Goal: Check status: Check status

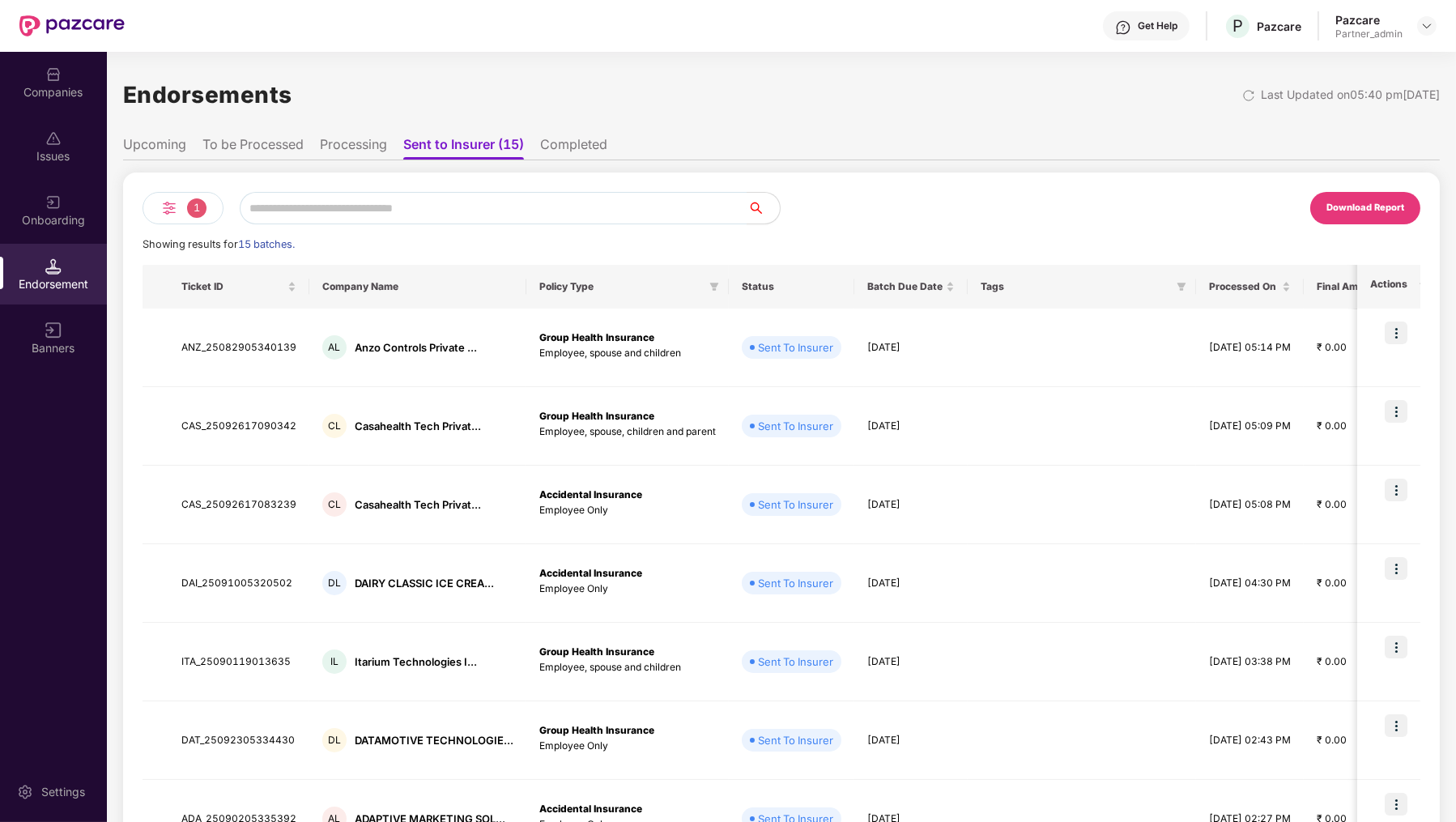
click at [187, 211] on span "1" at bounding box center [197, 208] width 19 height 19
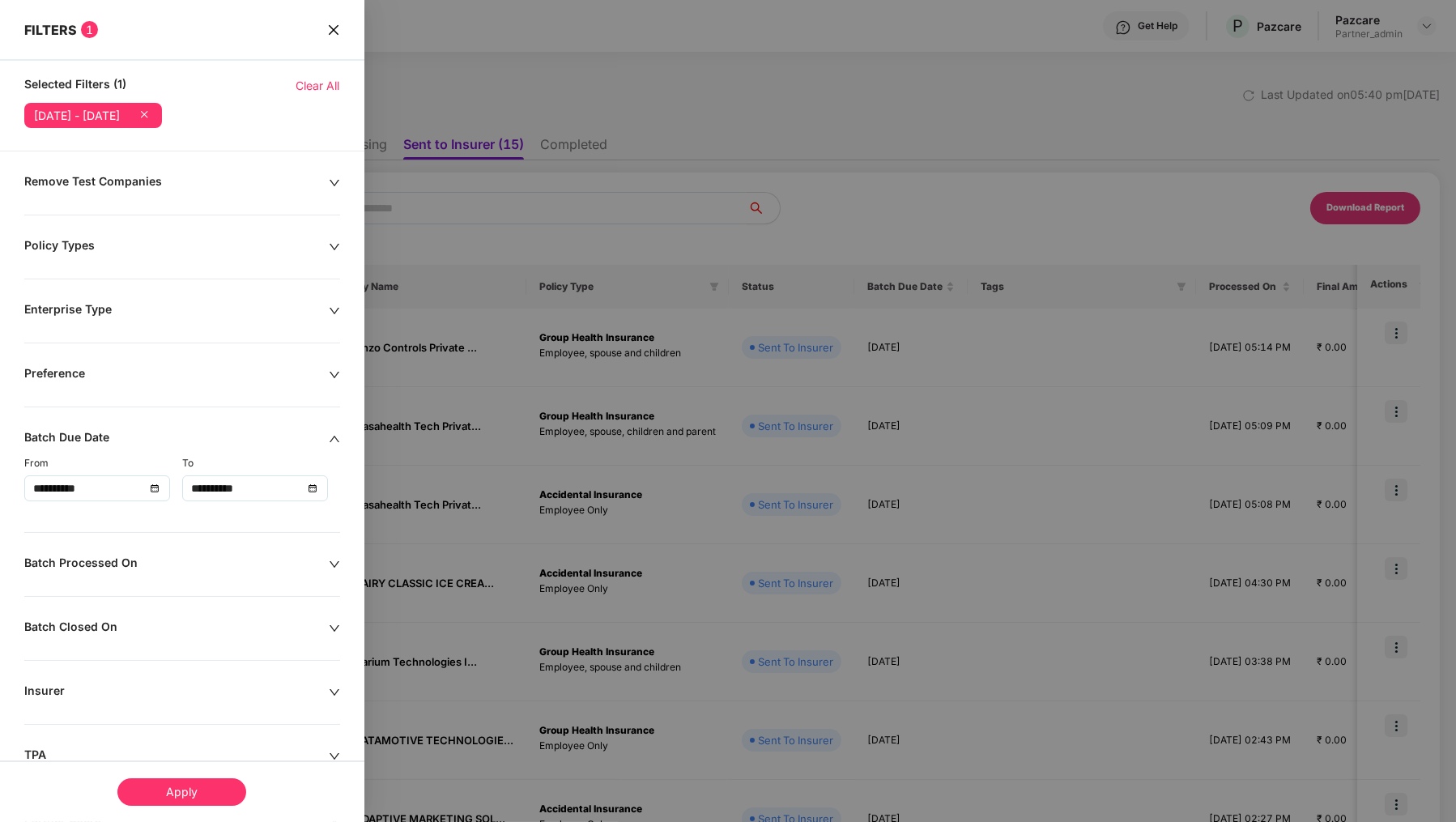
click at [92, 482] on input "**********" at bounding box center [89, 488] width 111 height 18
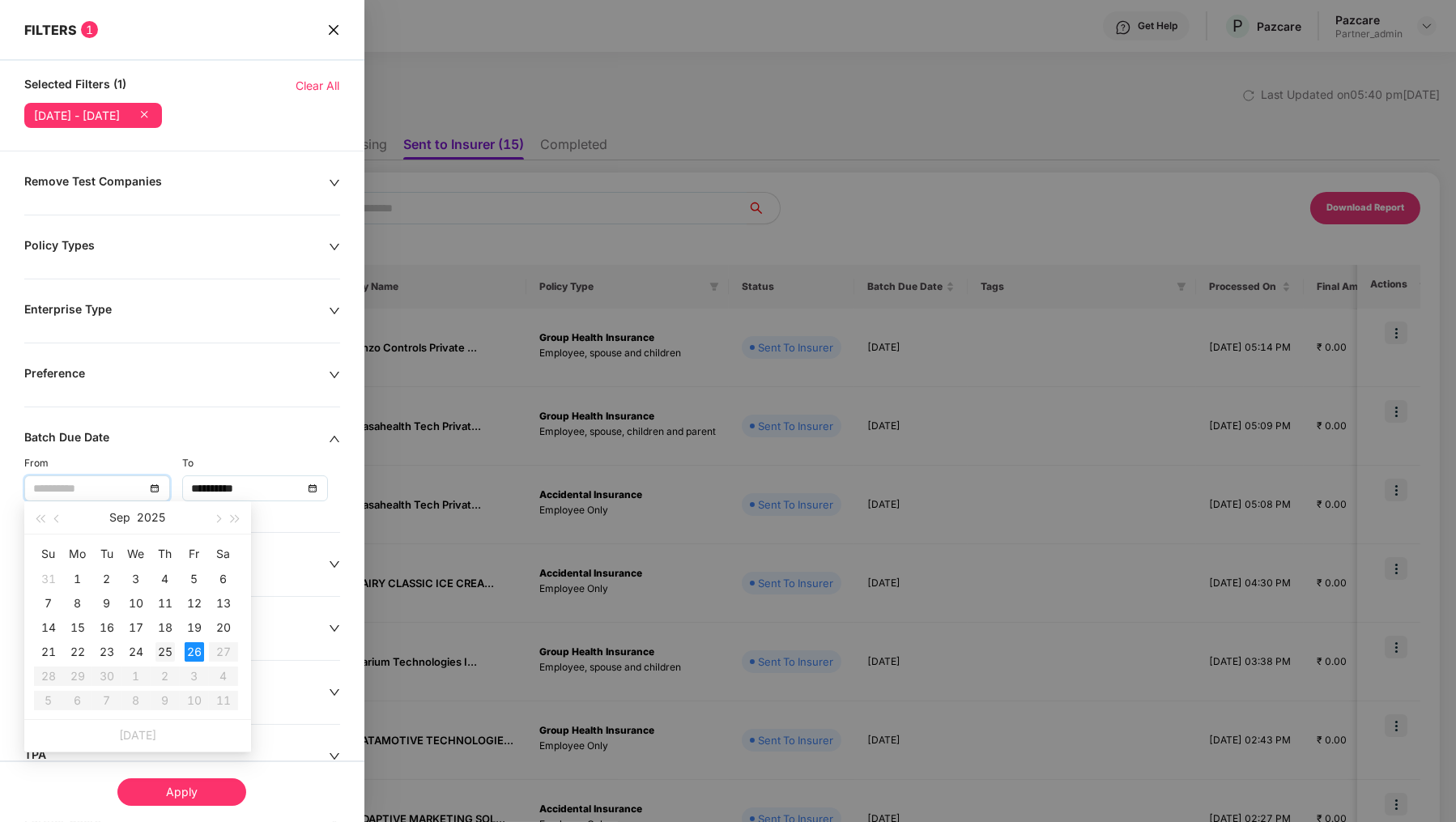
type input "**********"
click at [169, 650] on div "25" at bounding box center [165, 651] width 19 height 19
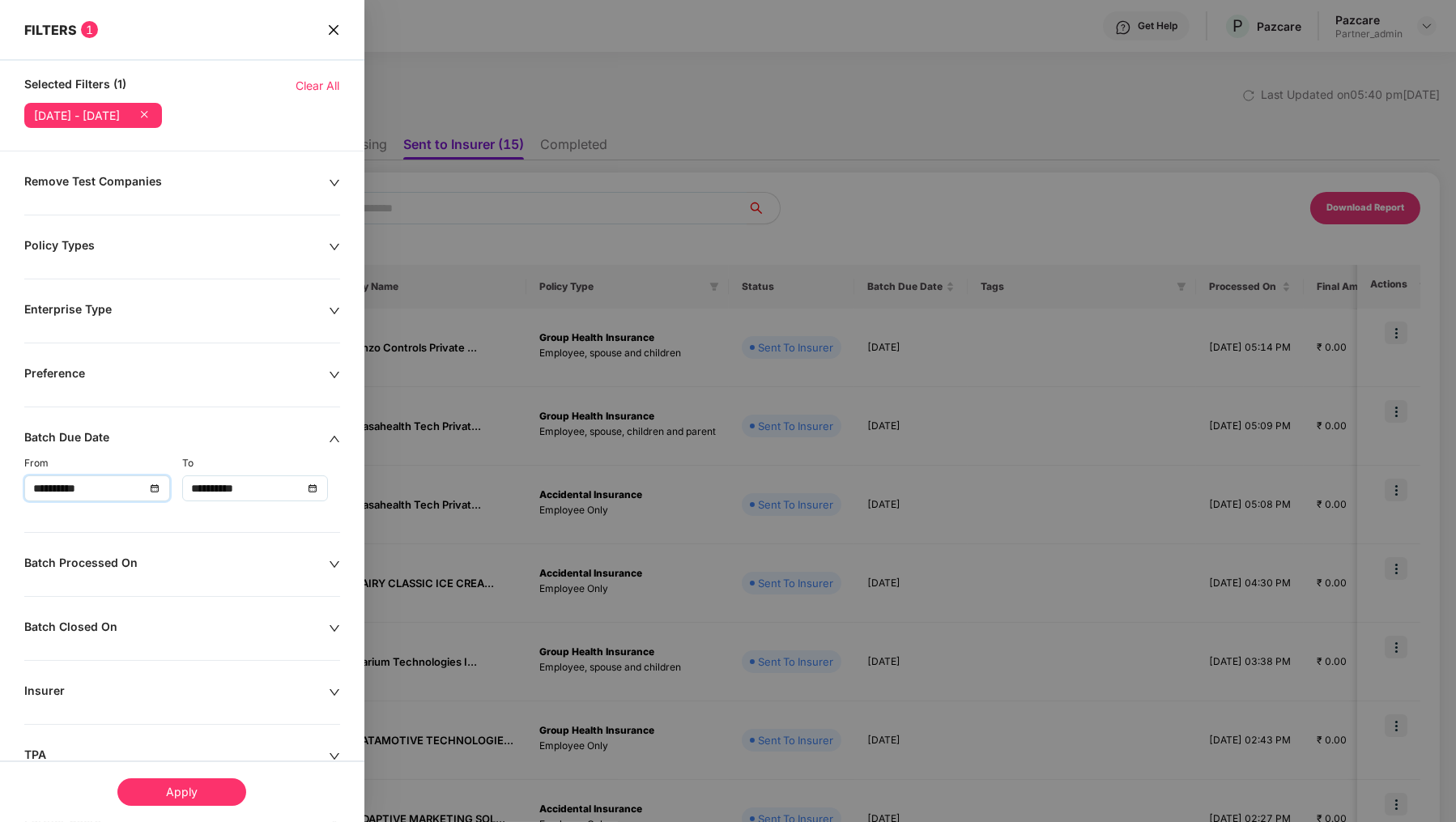
click at [208, 487] on input "**********" at bounding box center [247, 488] width 111 height 18
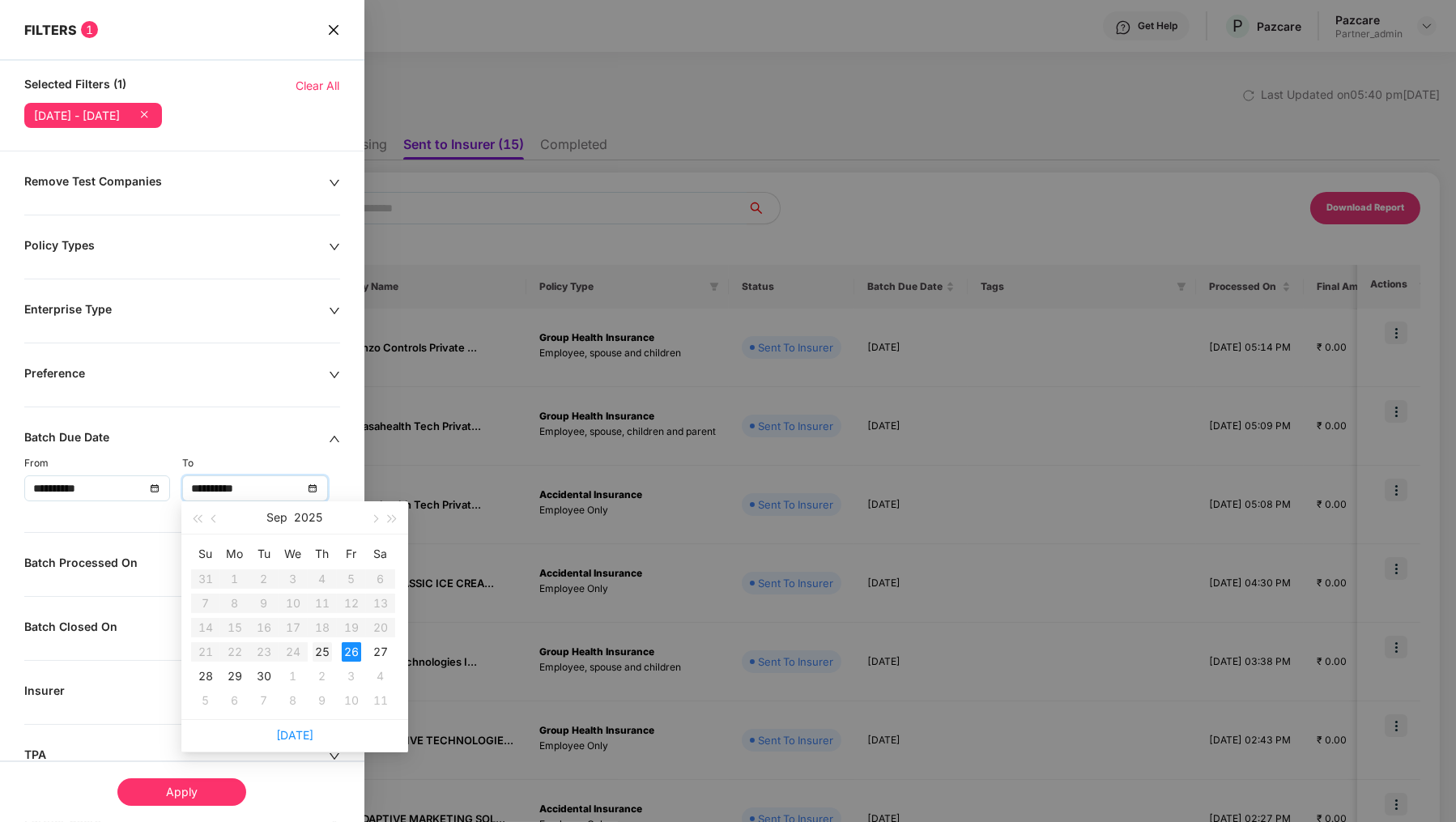
type input "**********"
click at [321, 646] on div "25" at bounding box center [322, 651] width 19 height 19
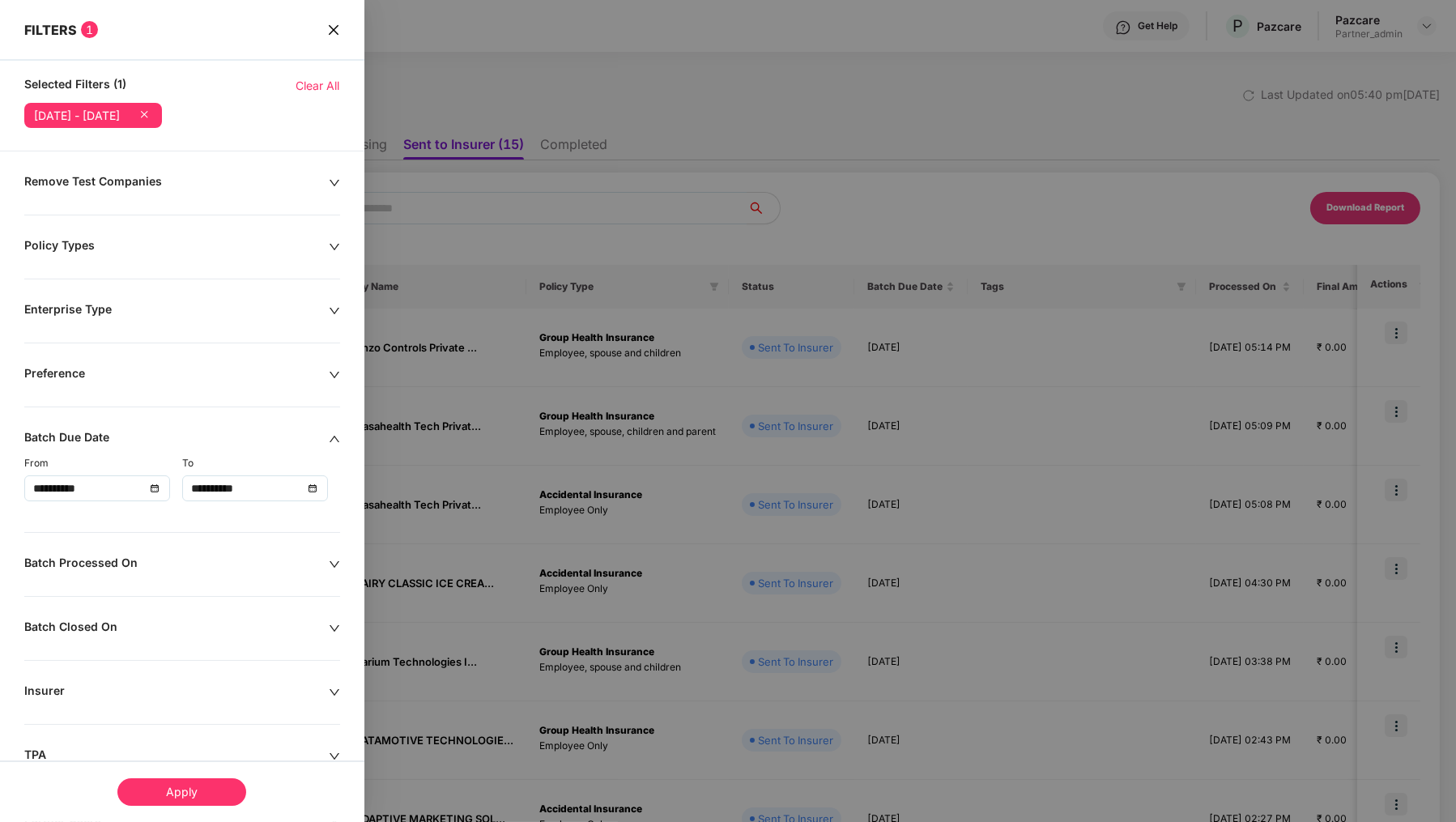
click at [200, 789] on div "Apply" at bounding box center [182, 792] width 129 height 28
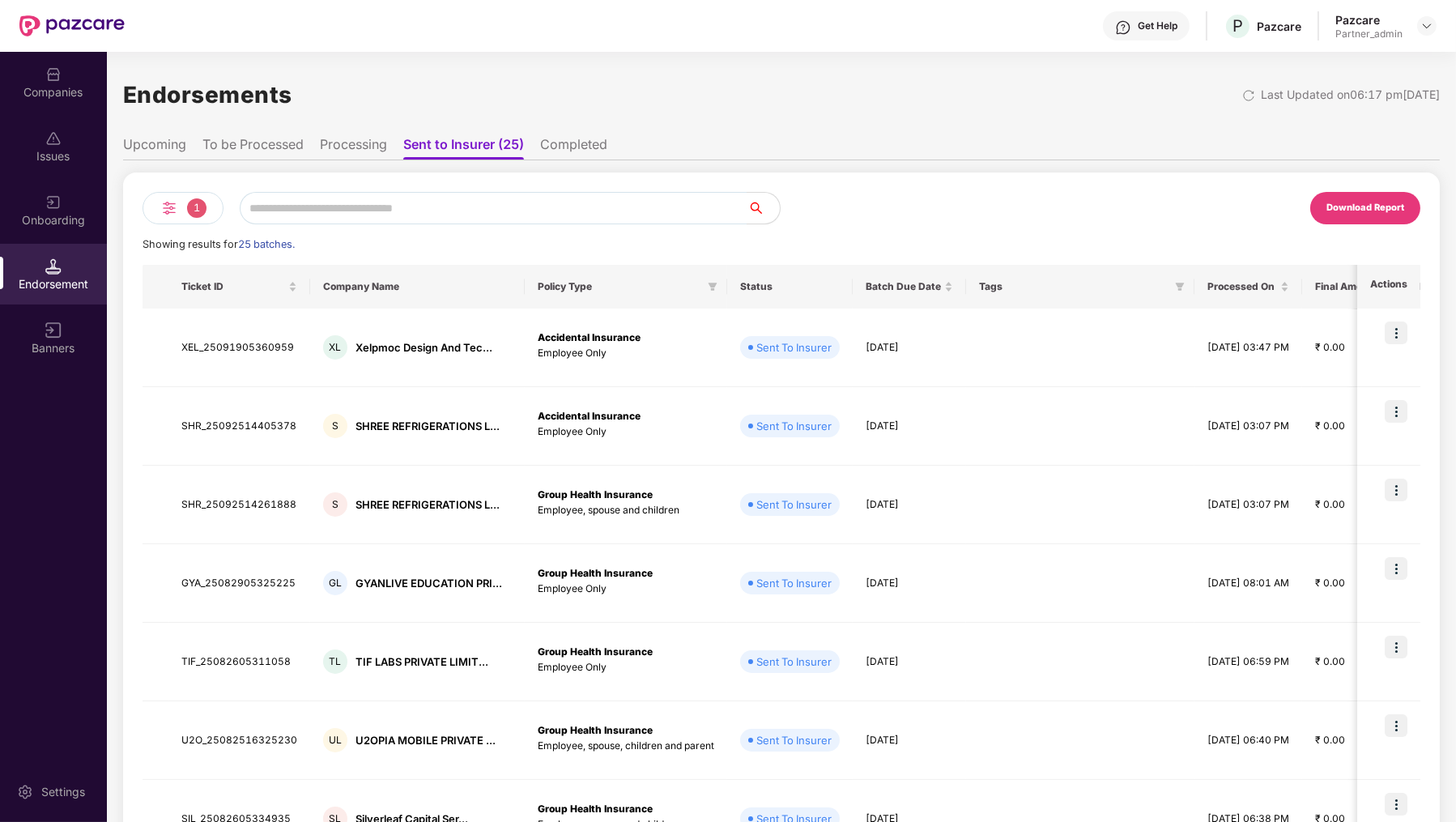
click at [557, 144] on li "Completed" at bounding box center [573, 148] width 67 height 23
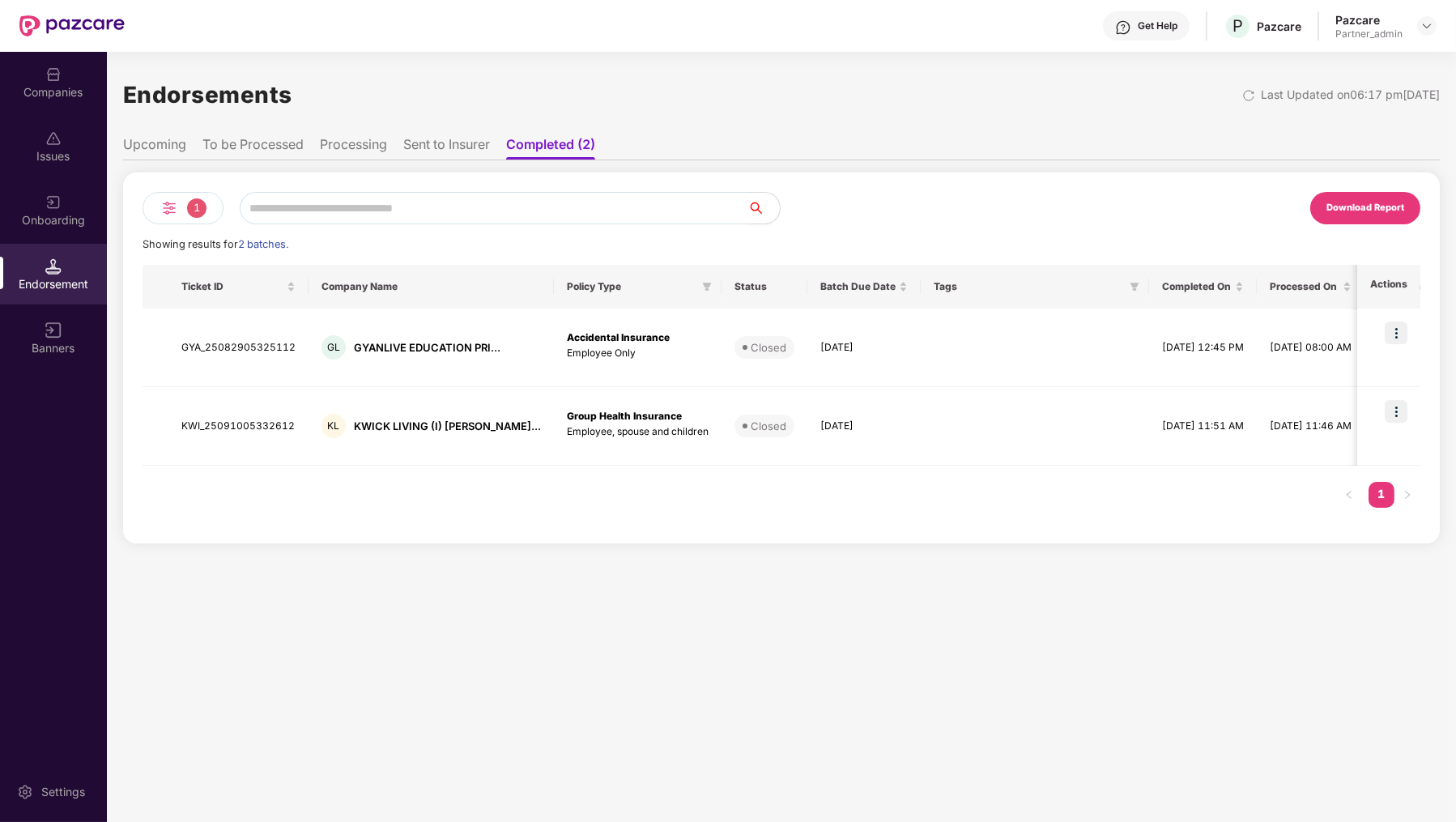
click at [461, 151] on li "Sent to Insurer" at bounding box center [446, 148] width 86 height 23
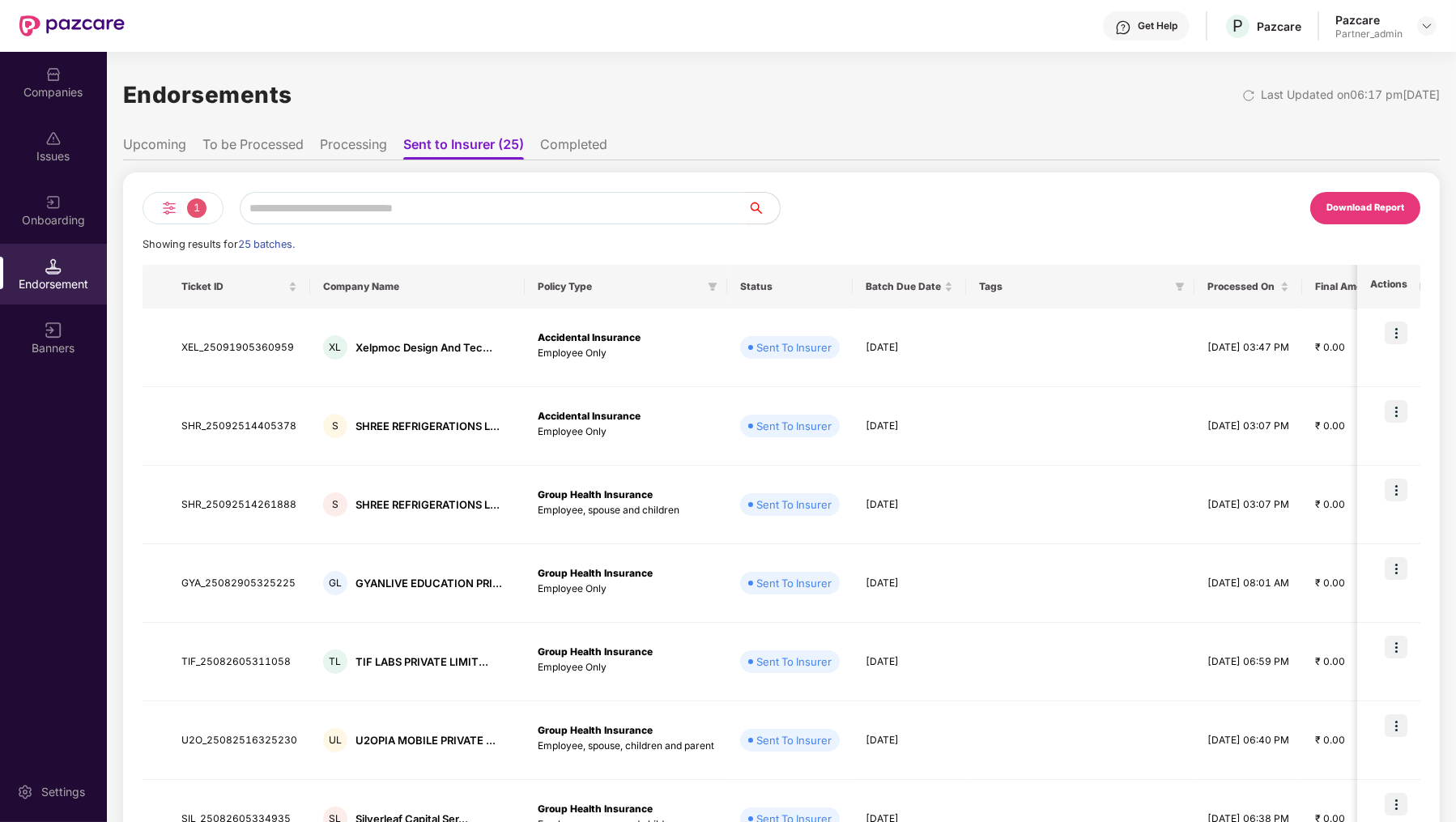
click at [321, 144] on li "Processing" at bounding box center [354, 148] width 67 height 23
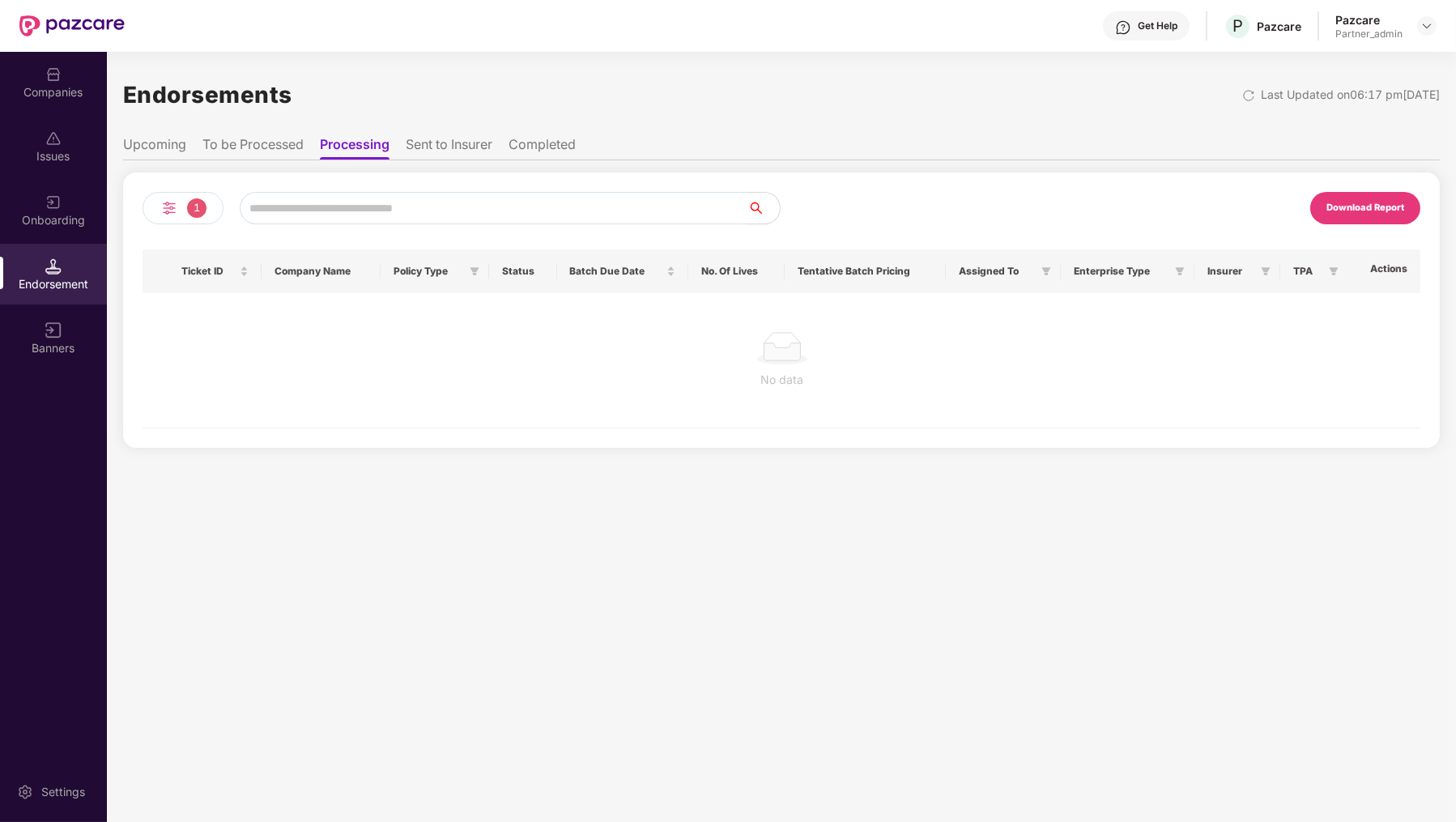
click at [268, 147] on li "To be Processed" at bounding box center [252, 148] width 101 height 23
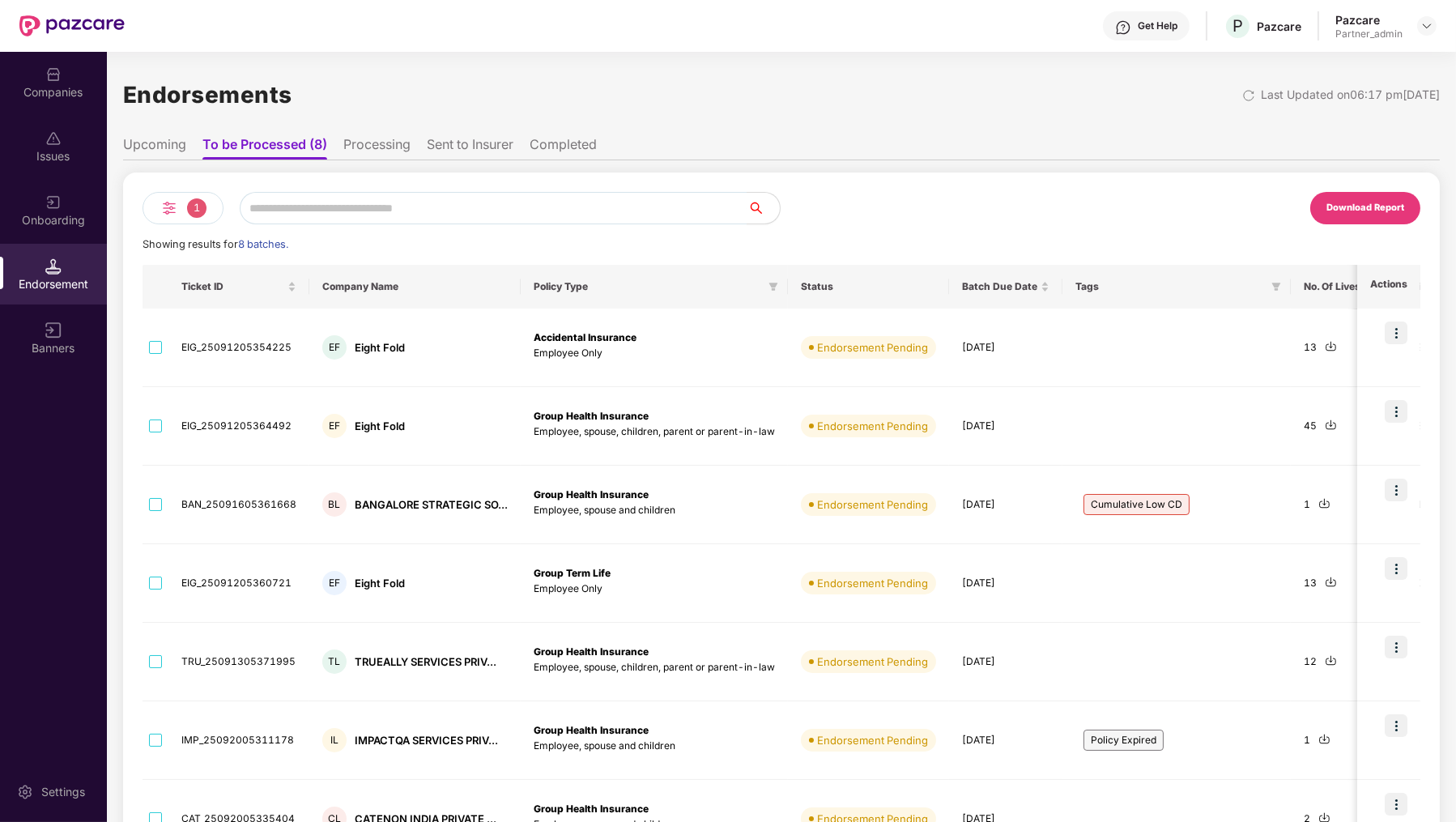
click at [188, 205] on span "1" at bounding box center [197, 208] width 19 height 19
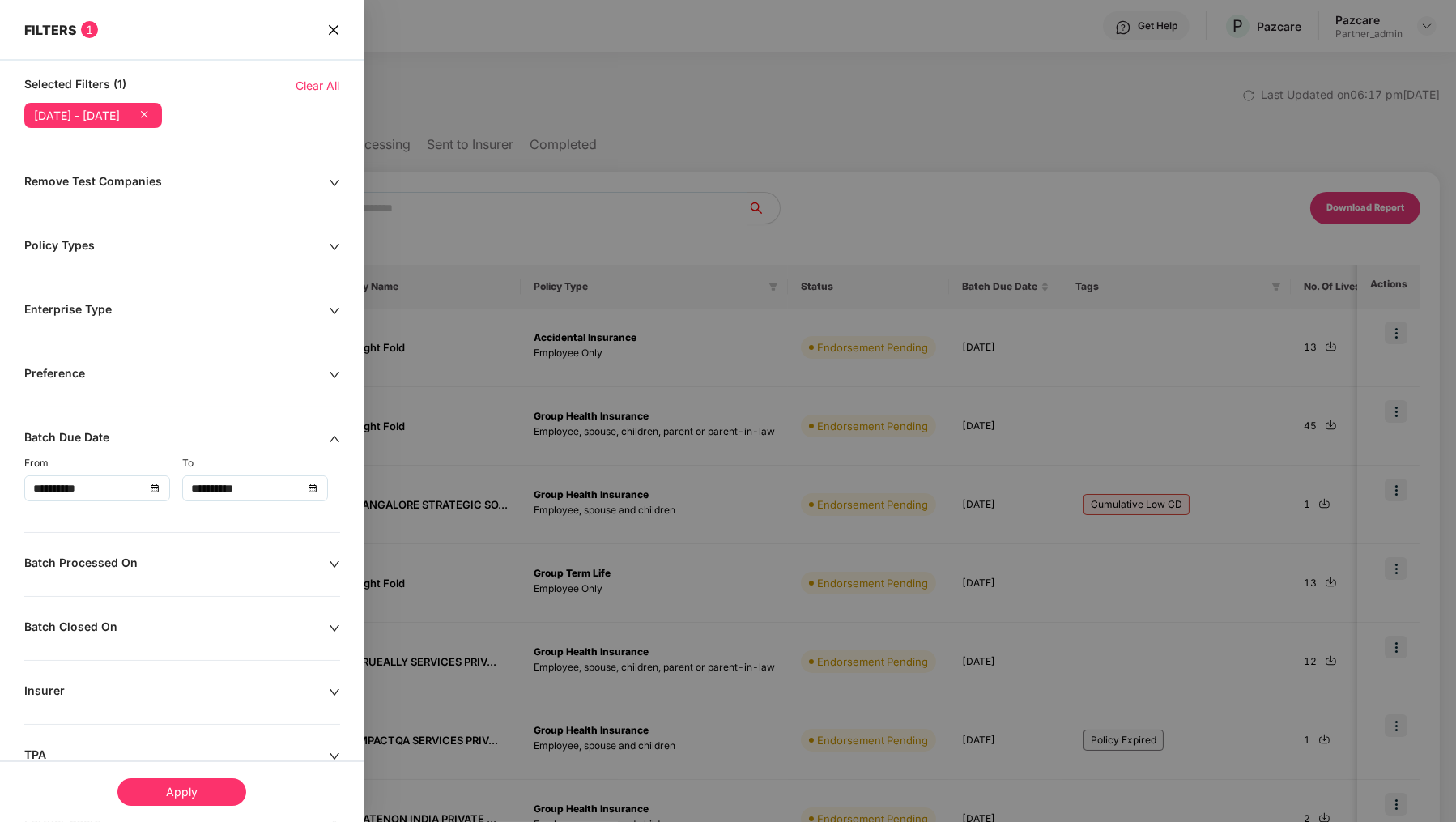
click at [160, 182] on div "Remove Test Companies" at bounding box center [176, 183] width 304 height 18
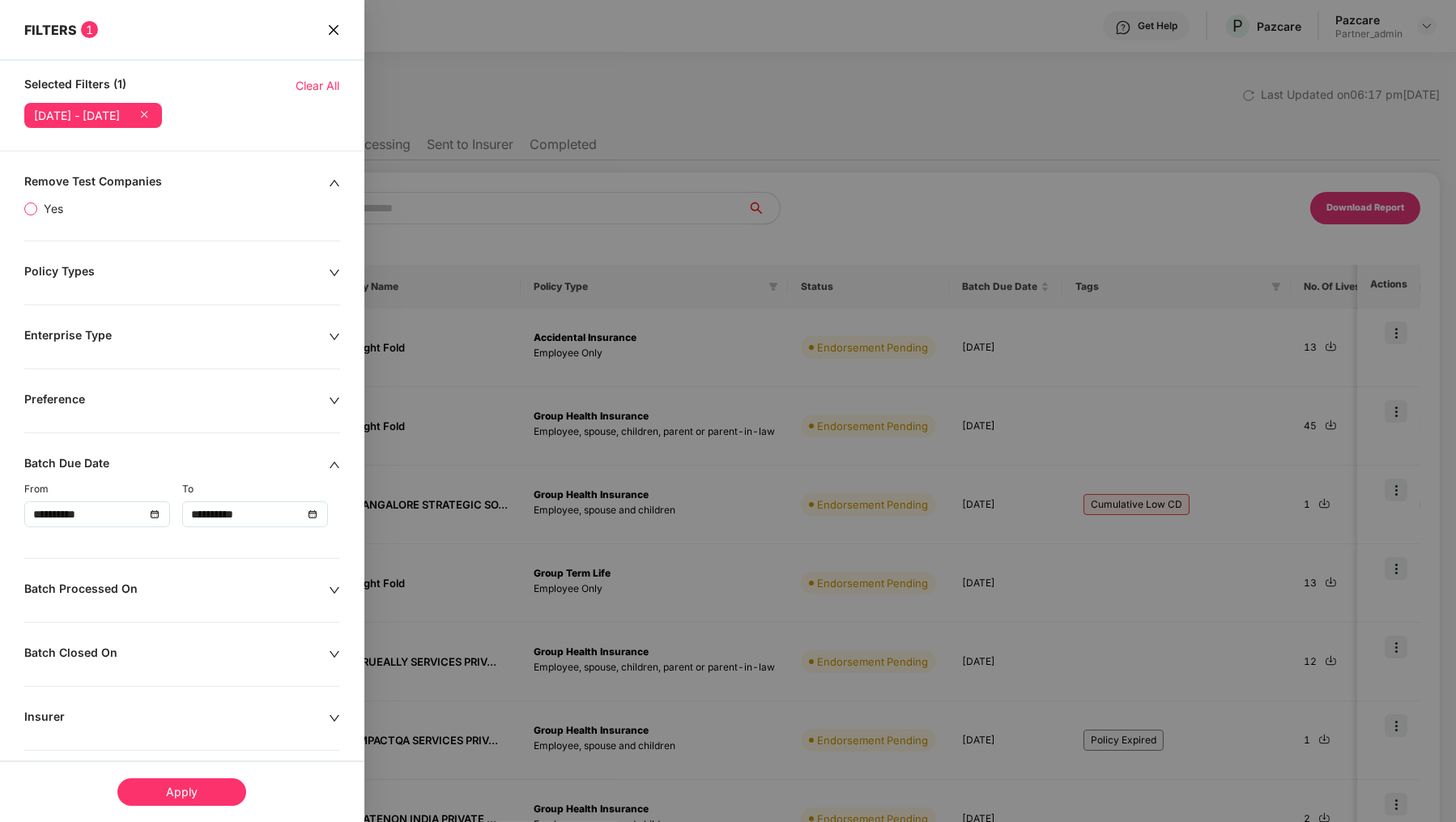
click at [50, 212] on span "Yes" at bounding box center [53, 209] width 32 height 18
click at [187, 787] on div "Apply" at bounding box center [182, 792] width 129 height 28
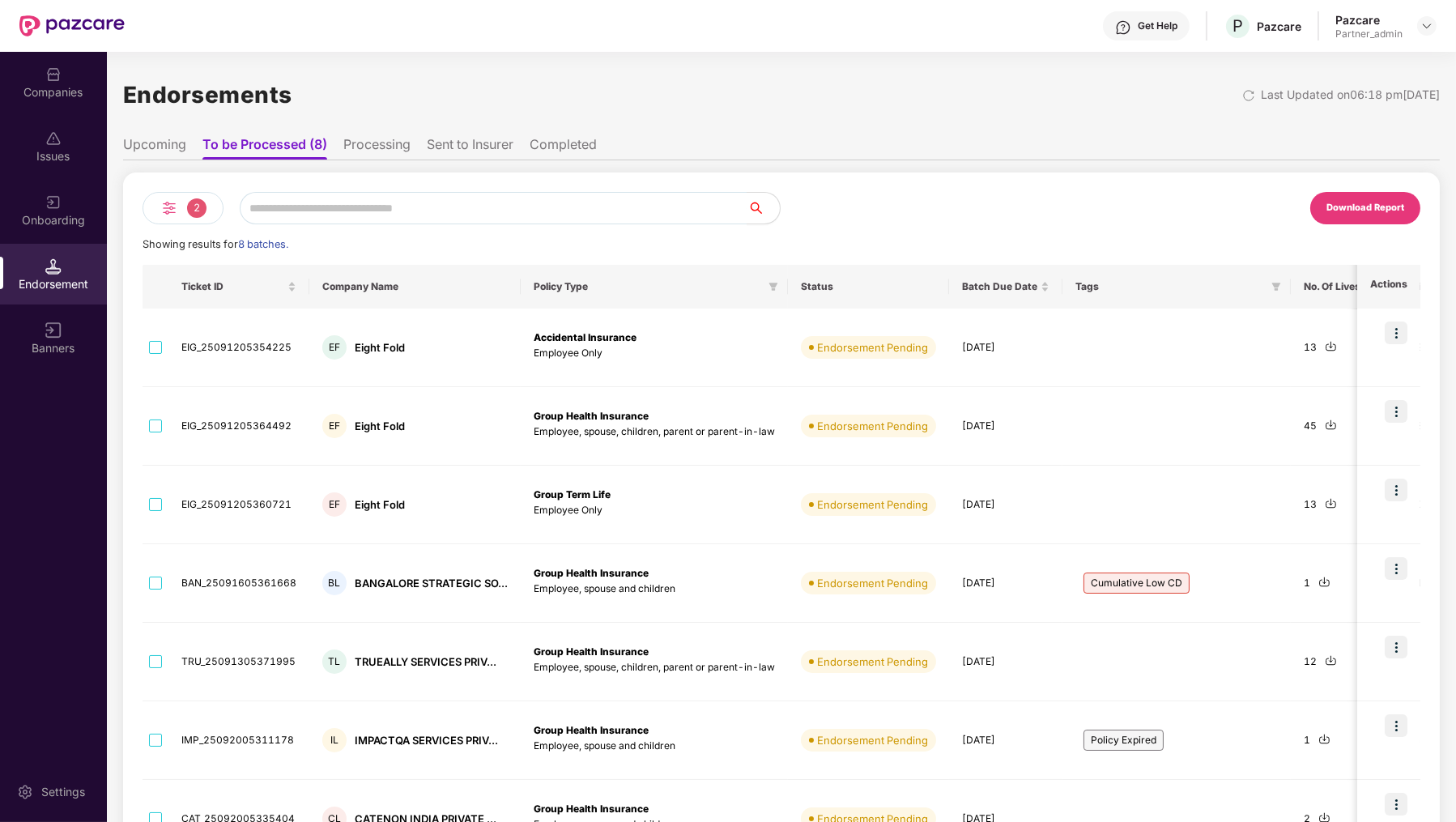
click at [444, 151] on li "Sent to Insurer" at bounding box center [470, 148] width 86 height 23
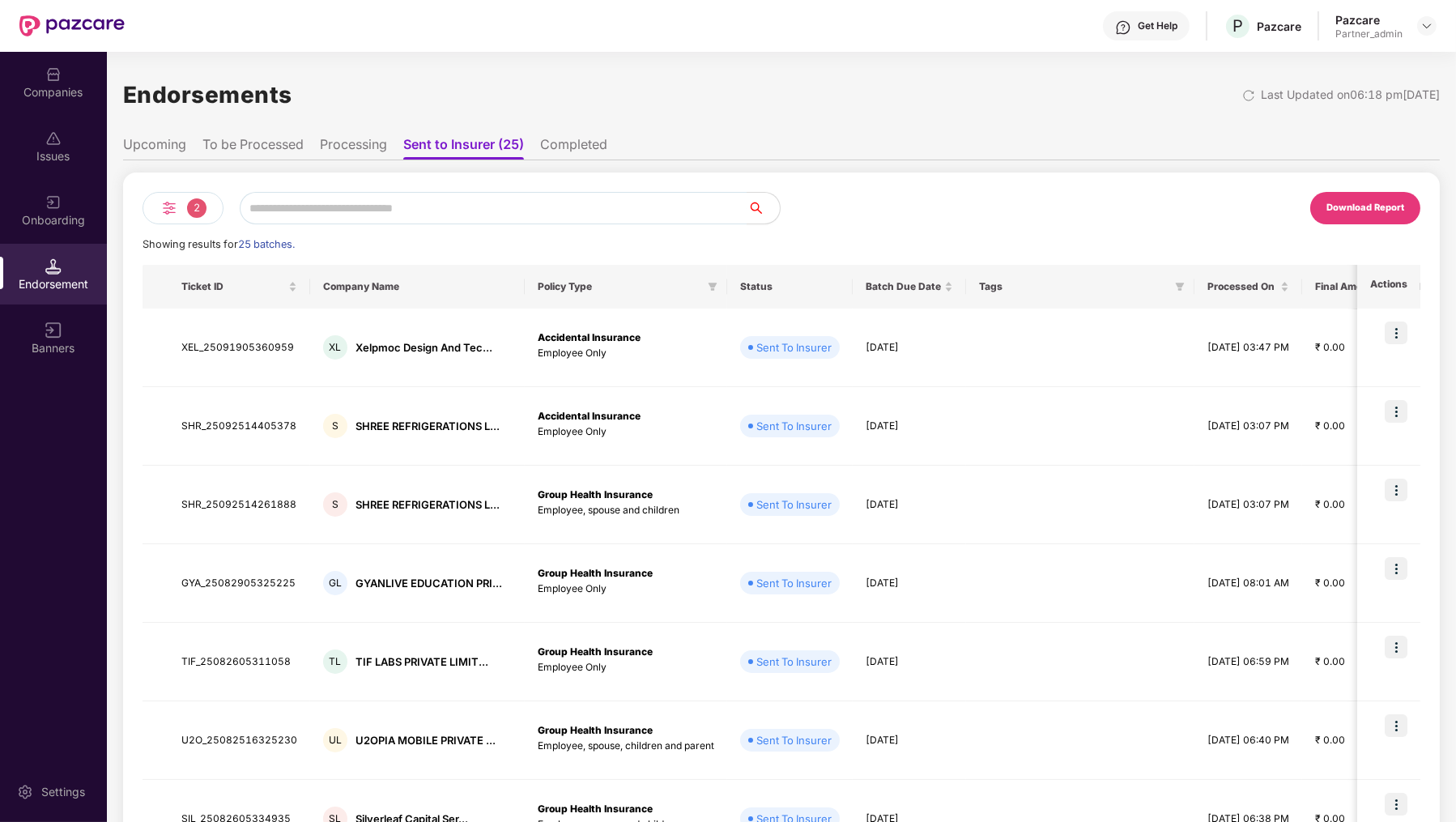
click at [571, 145] on li "Completed" at bounding box center [573, 148] width 67 height 23
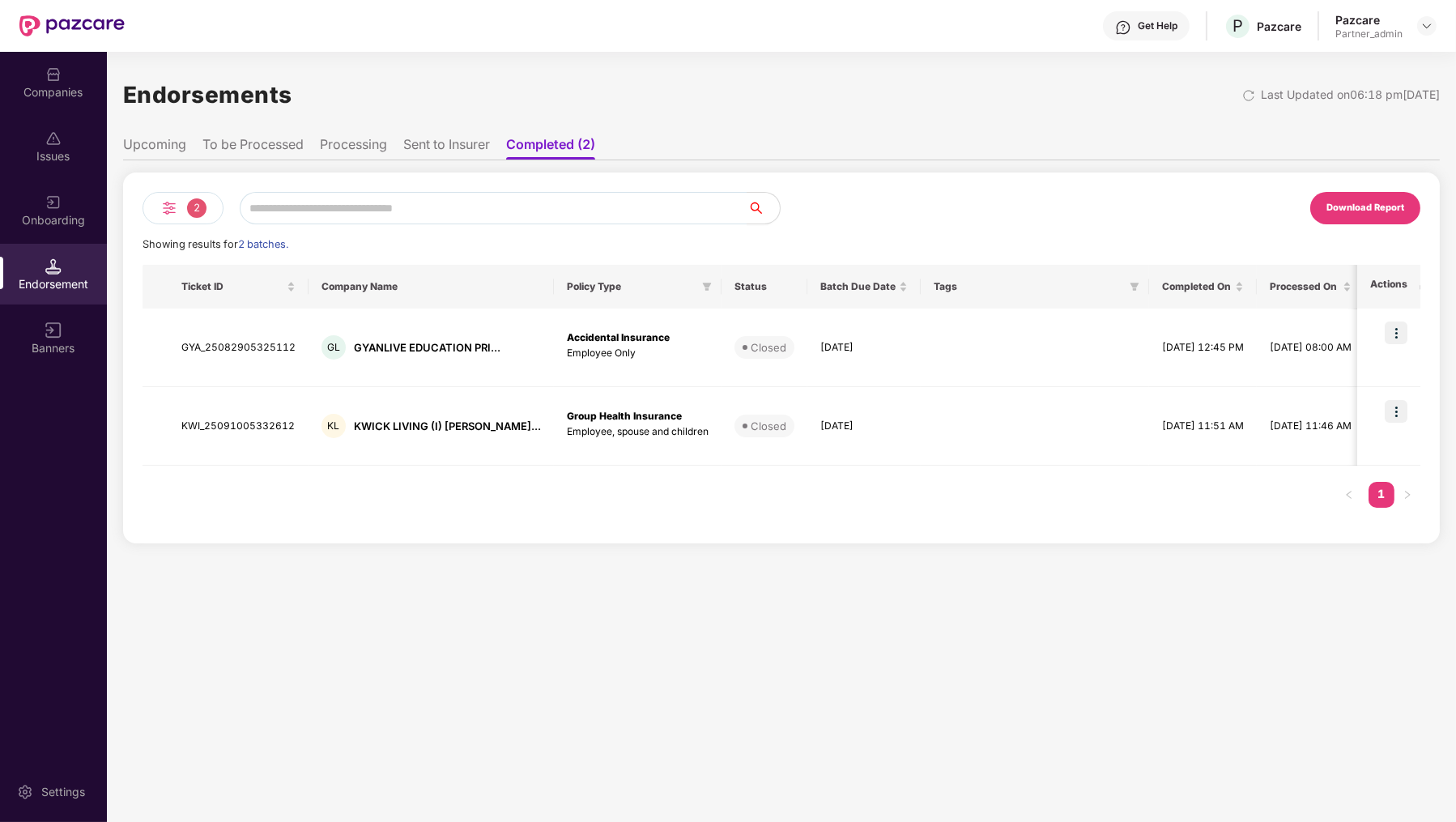
click at [353, 154] on li "Processing" at bounding box center [354, 148] width 67 height 23
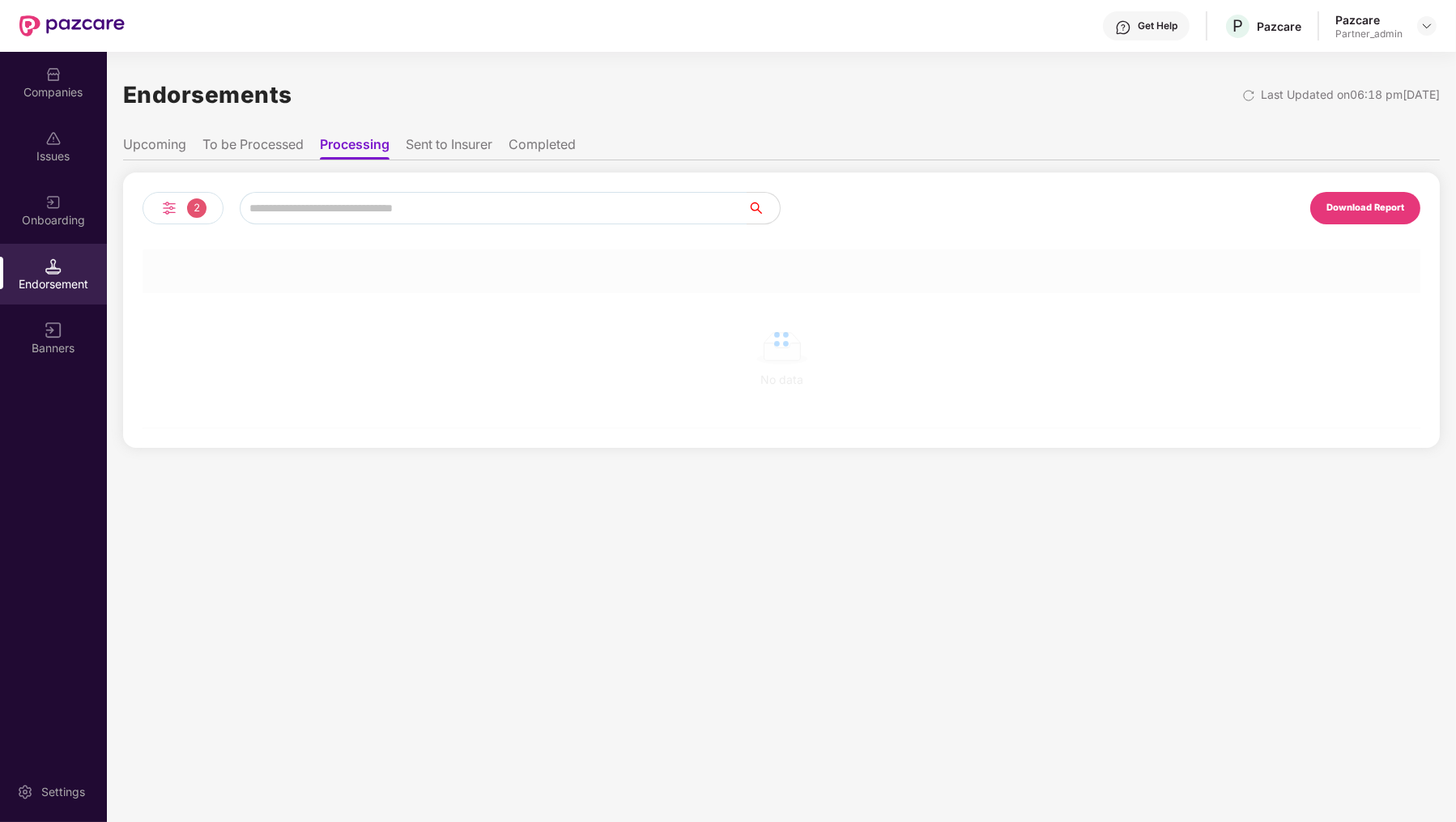
click at [280, 142] on li "To be Processed" at bounding box center [252, 148] width 101 height 23
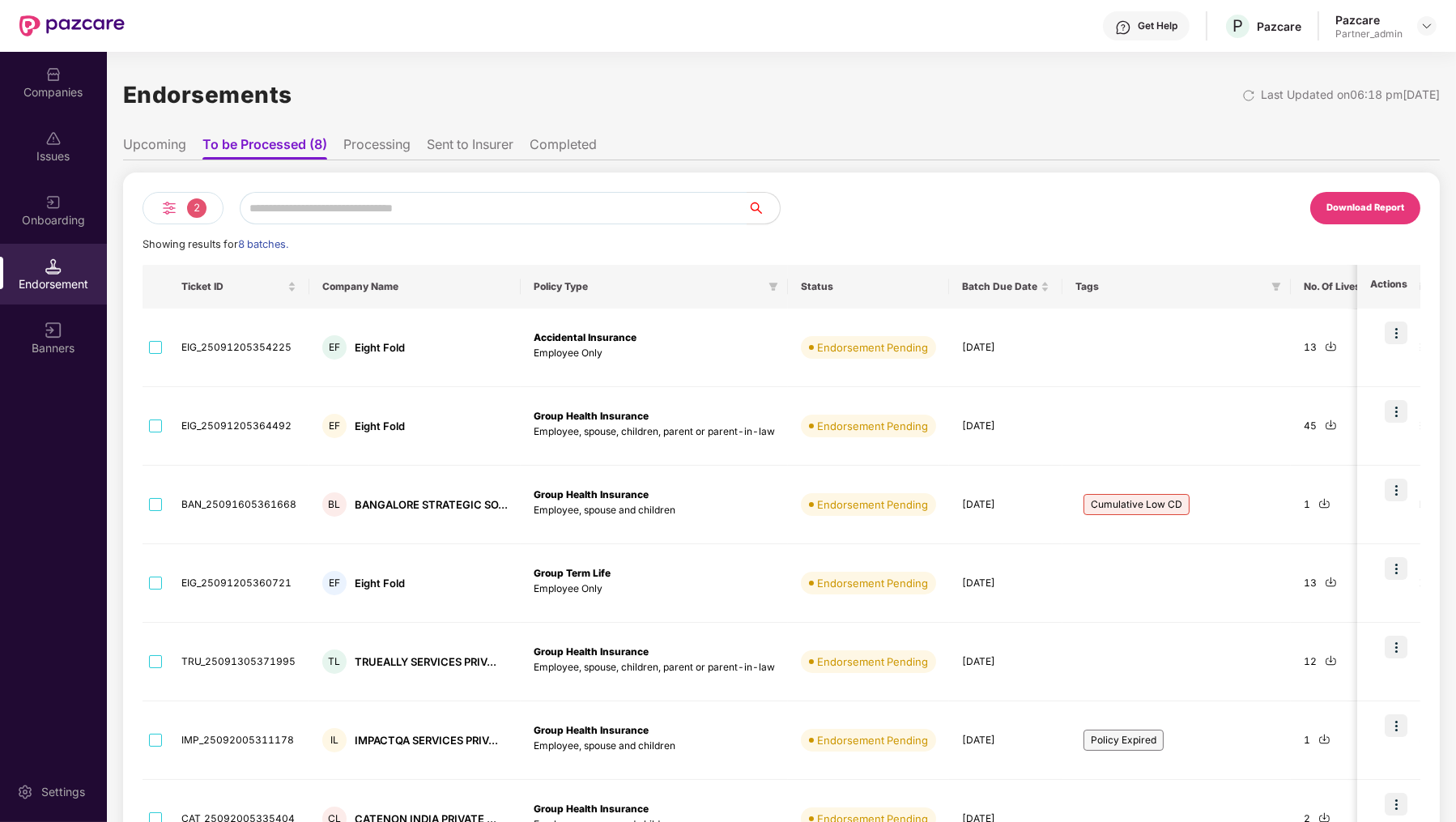
click at [199, 197] on div "2" at bounding box center [183, 208] width 81 height 32
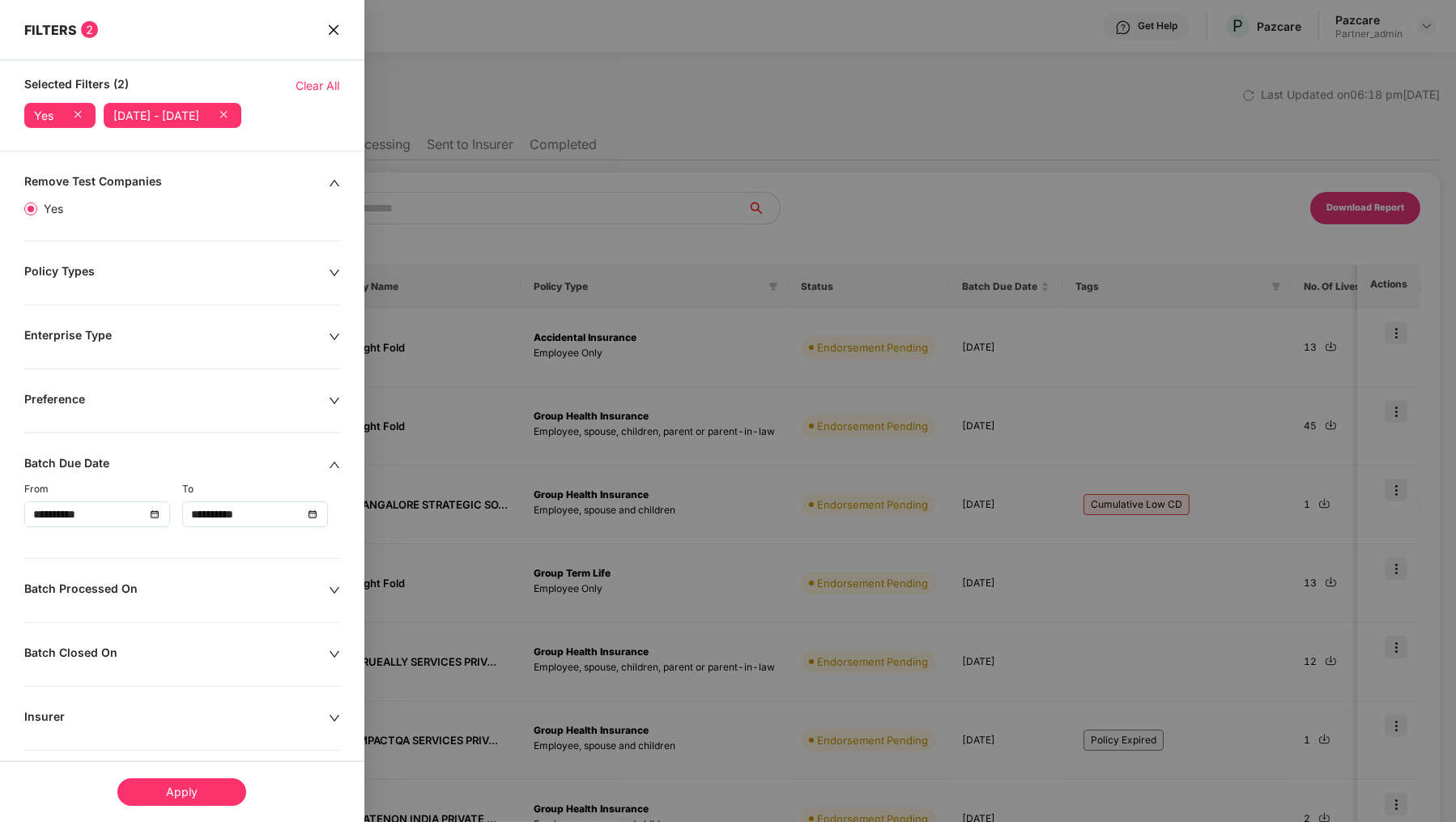
click at [232, 114] on icon at bounding box center [223, 113] width 16 height 16
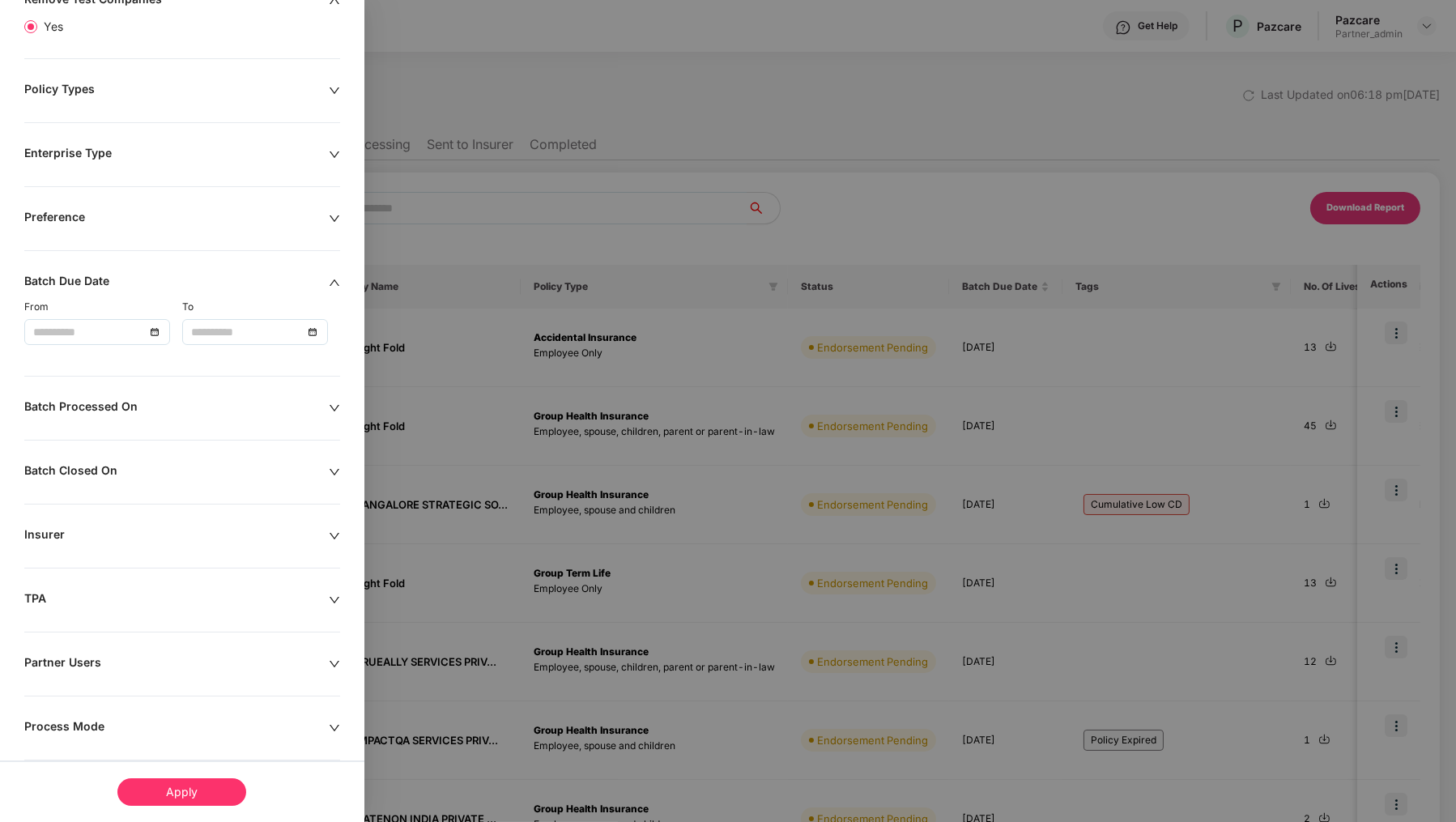
scroll to position [259, 0]
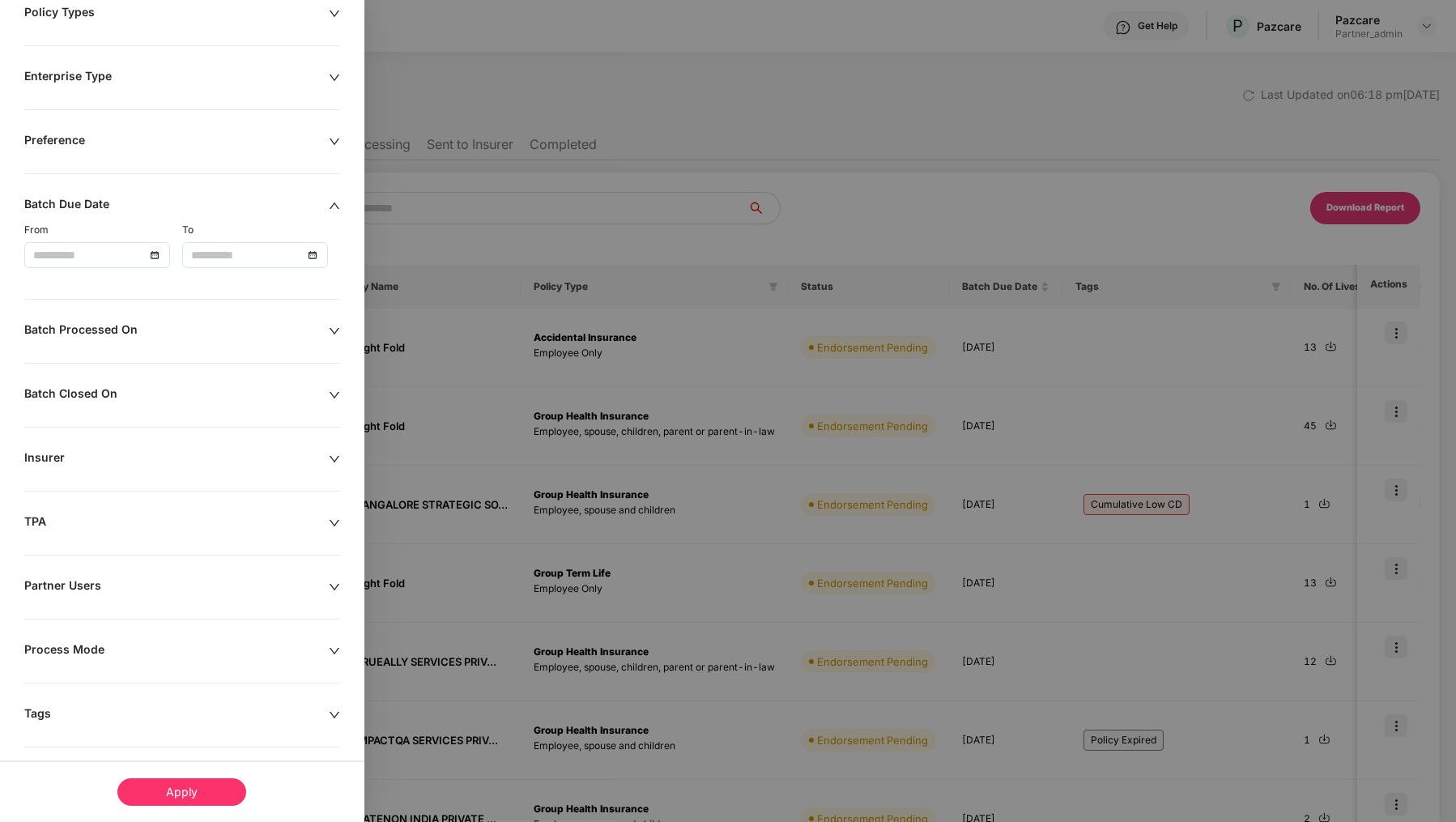
click at [203, 315] on div "Remove Test Companies Yes Policy Types Enterprise Type Preference Batch Due Dat…" at bounding box center [182, 374] width 365 height 919
click at [213, 327] on div "Batch Processed On" at bounding box center [176, 330] width 304 height 18
click at [156, 379] on div at bounding box center [97, 380] width 128 height 18
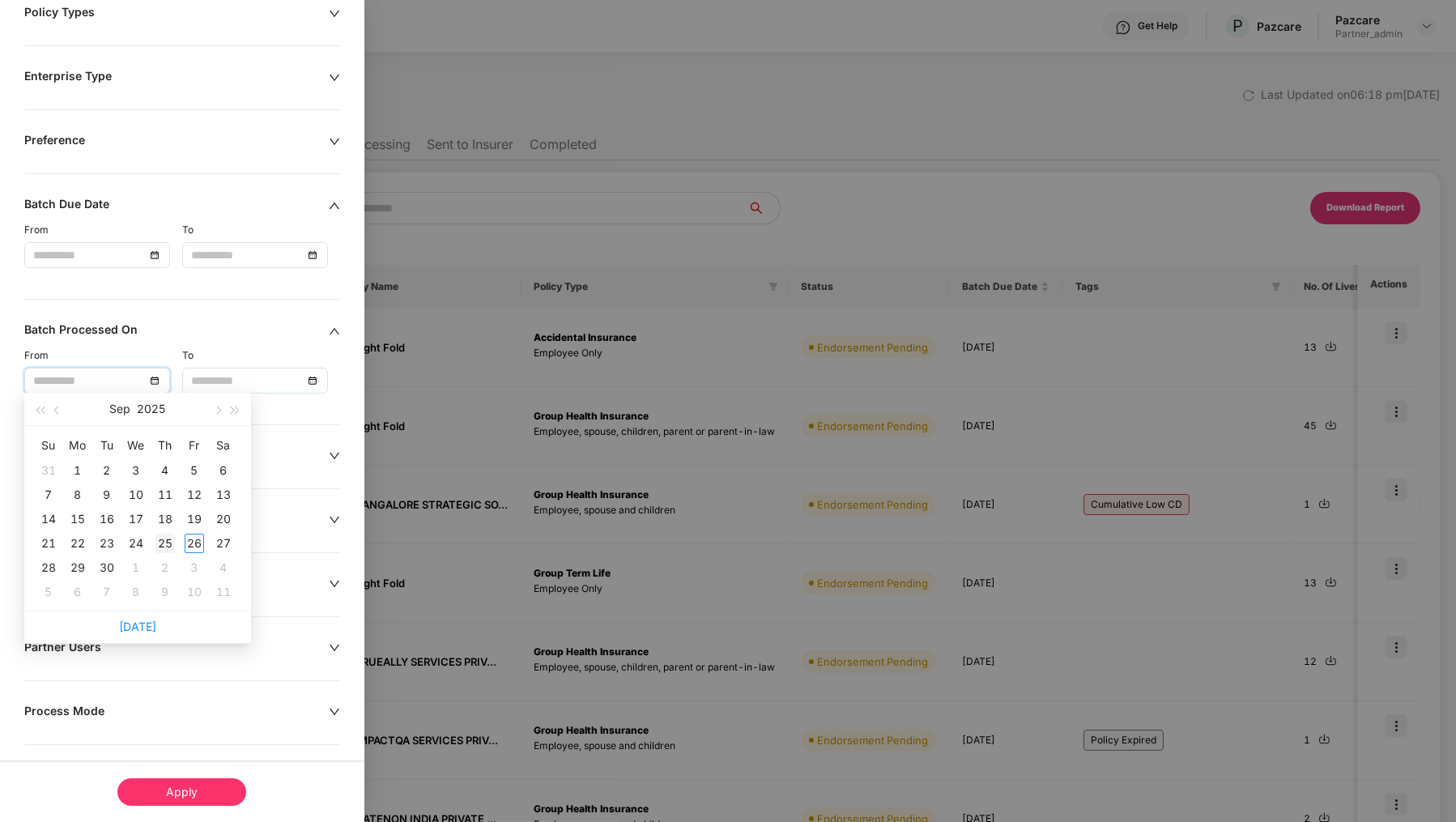
type input "**********"
click at [163, 542] on div "25" at bounding box center [165, 543] width 19 height 19
type input "**********"
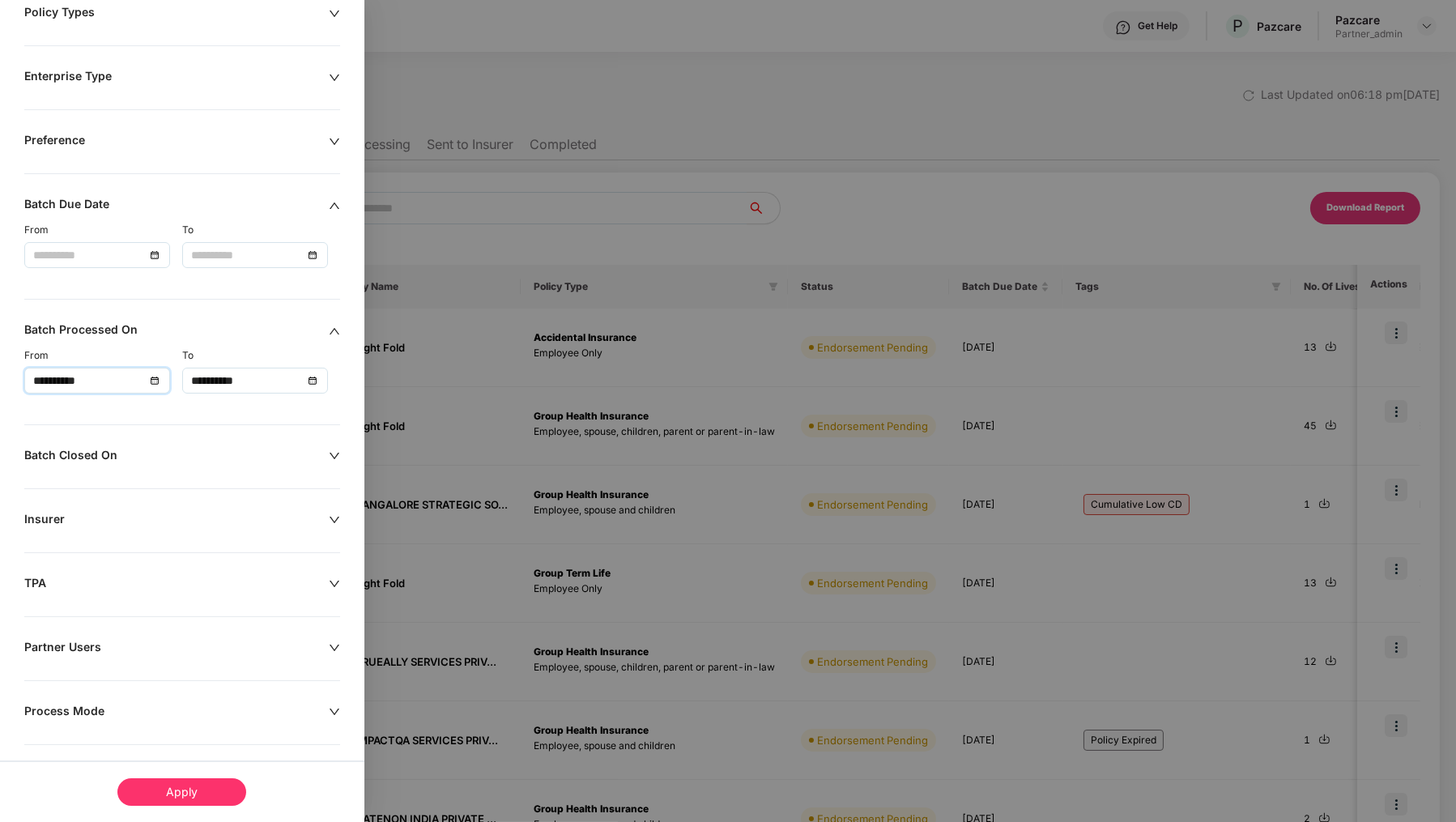
click at [183, 786] on div "Apply" at bounding box center [182, 792] width 129 height 28
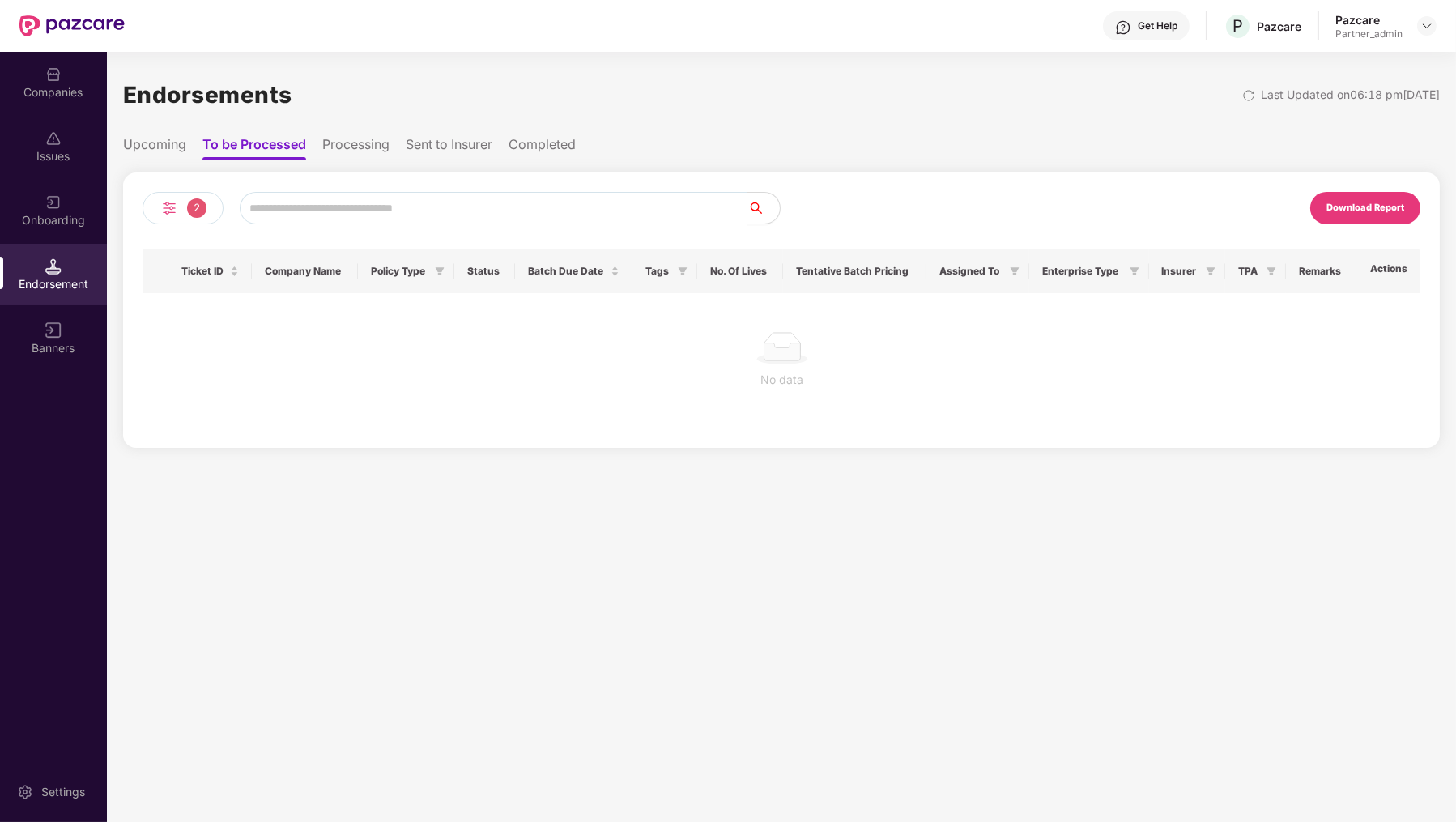
click at [377, 159] on li "Processing" at bounding box center [355, 148] width 67 height 23
click at [436, 153] on li "Sent to Insurer" at bounding box center [448, 148] width 86 height 23
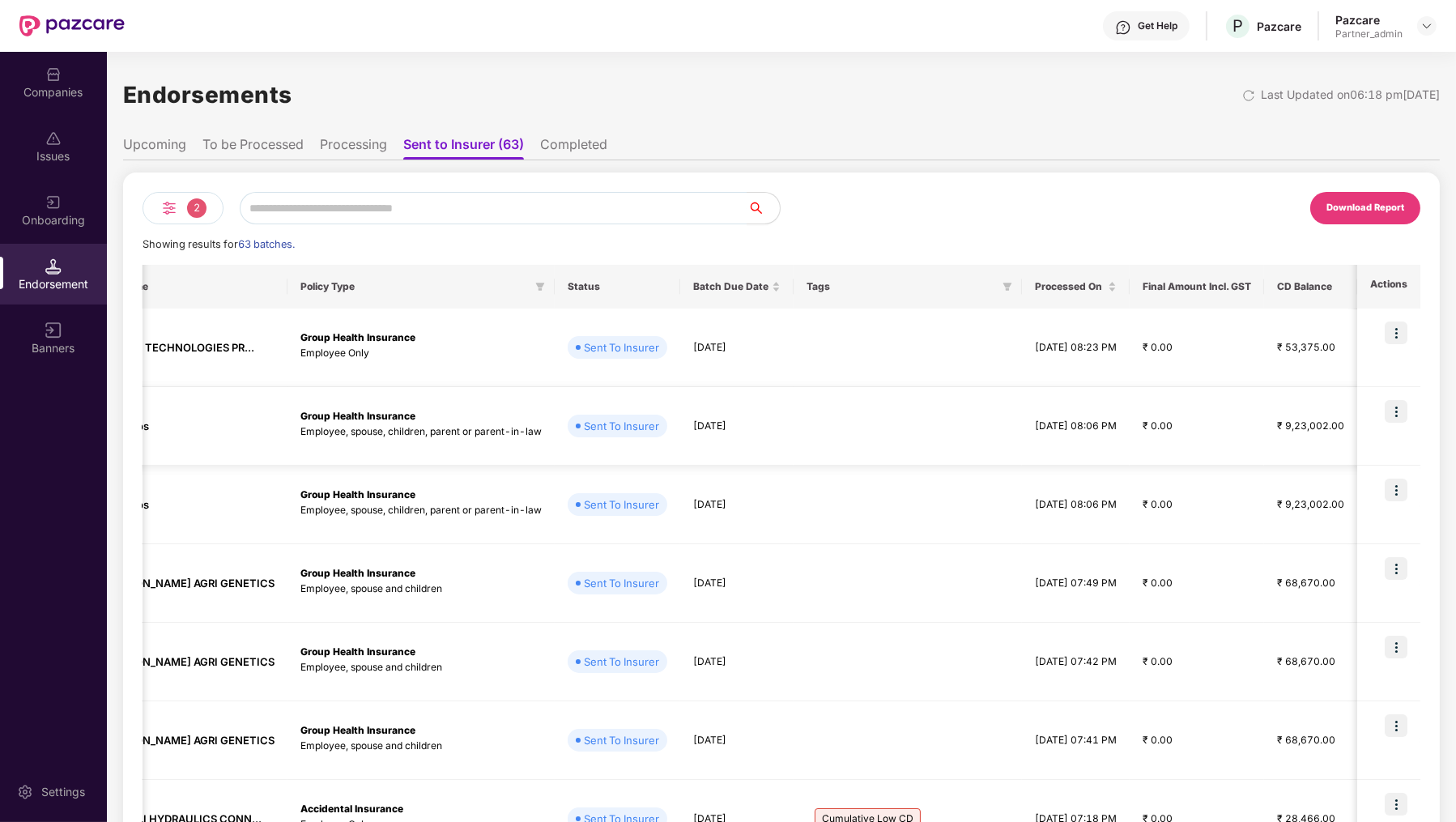
scroll to position [0, 521]
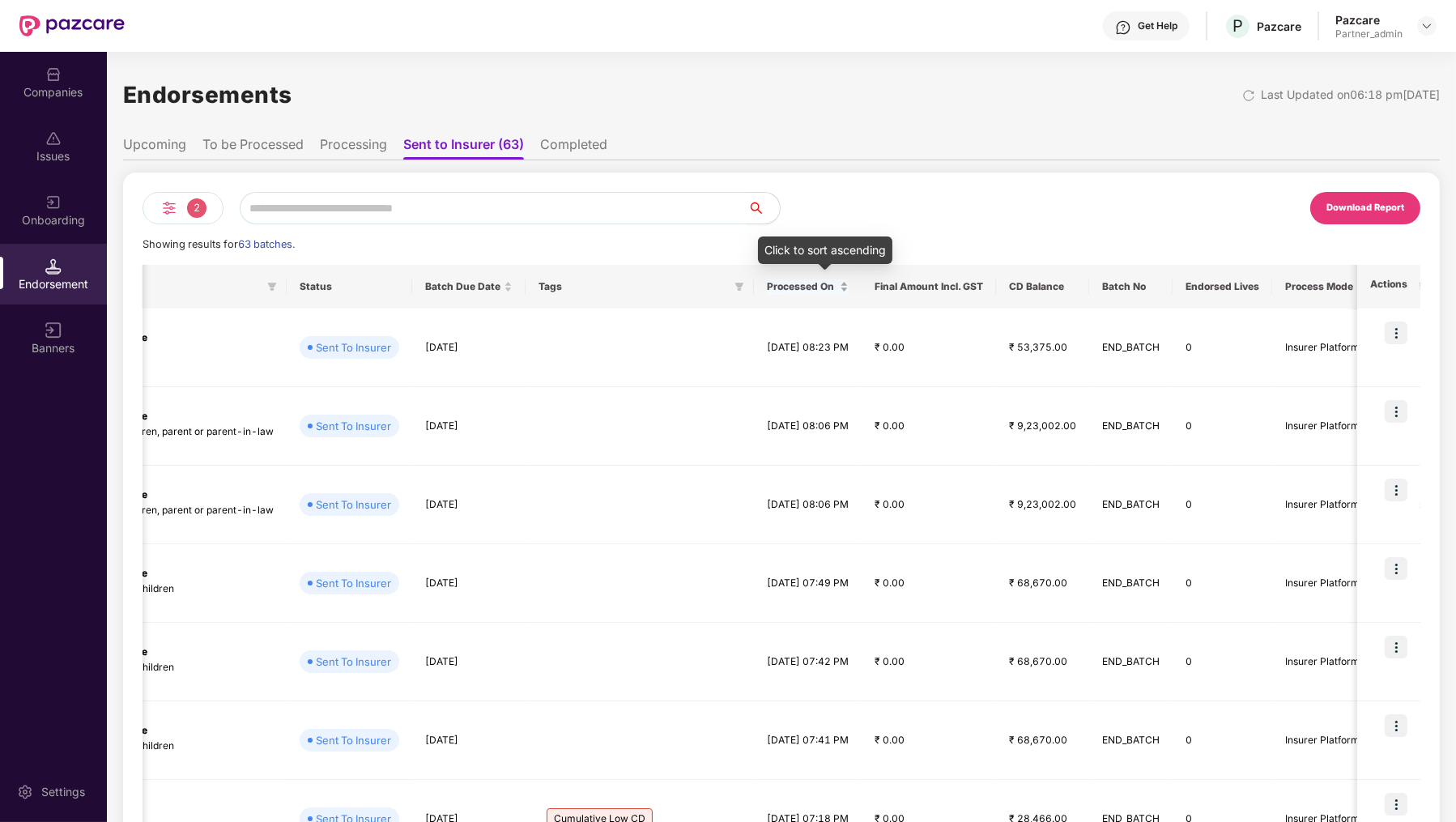
click at [849, 289] on div "Processed On" at bounding box center [807, 287] width 82 height 16
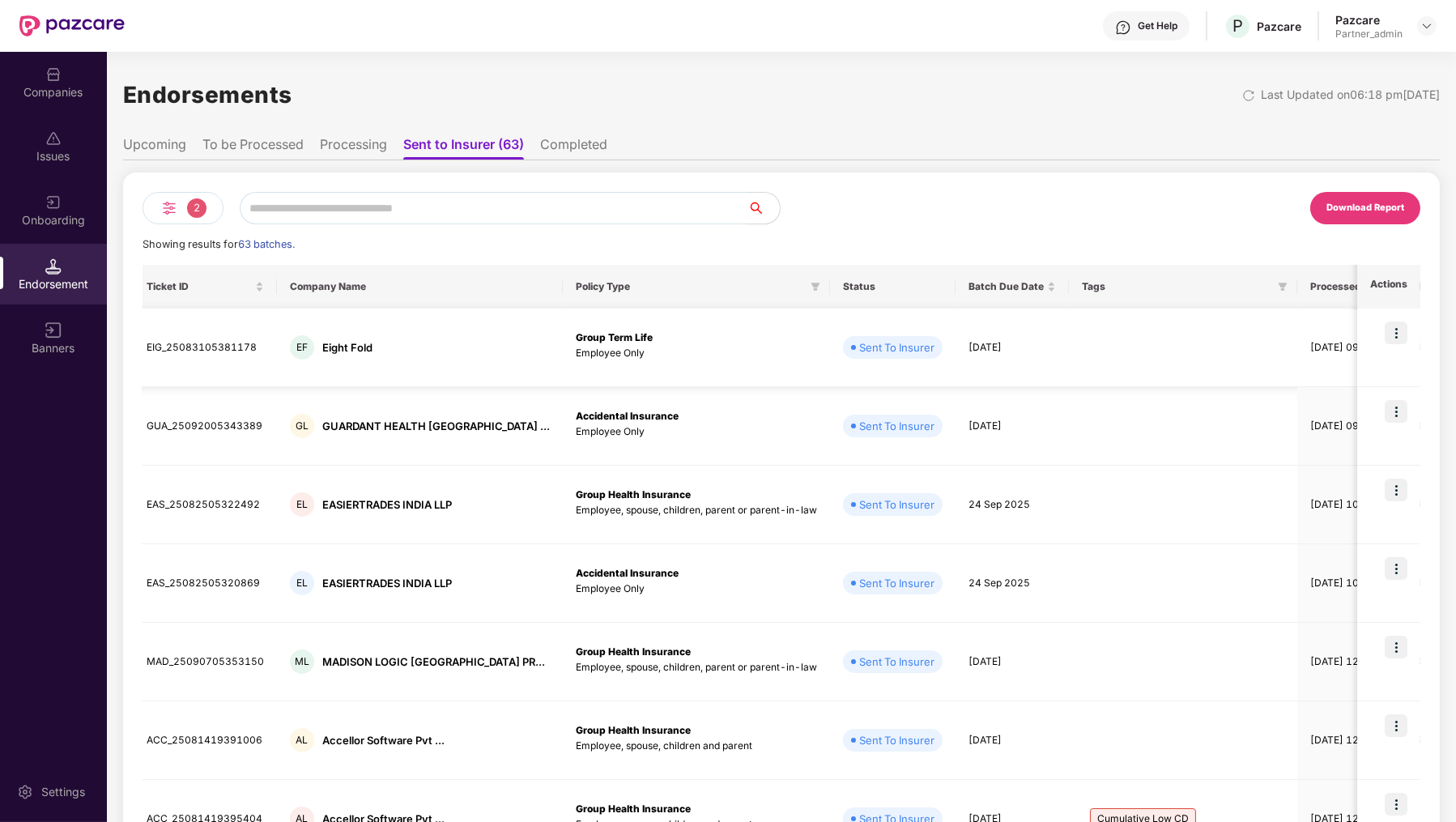
scroll to position [0, 0]
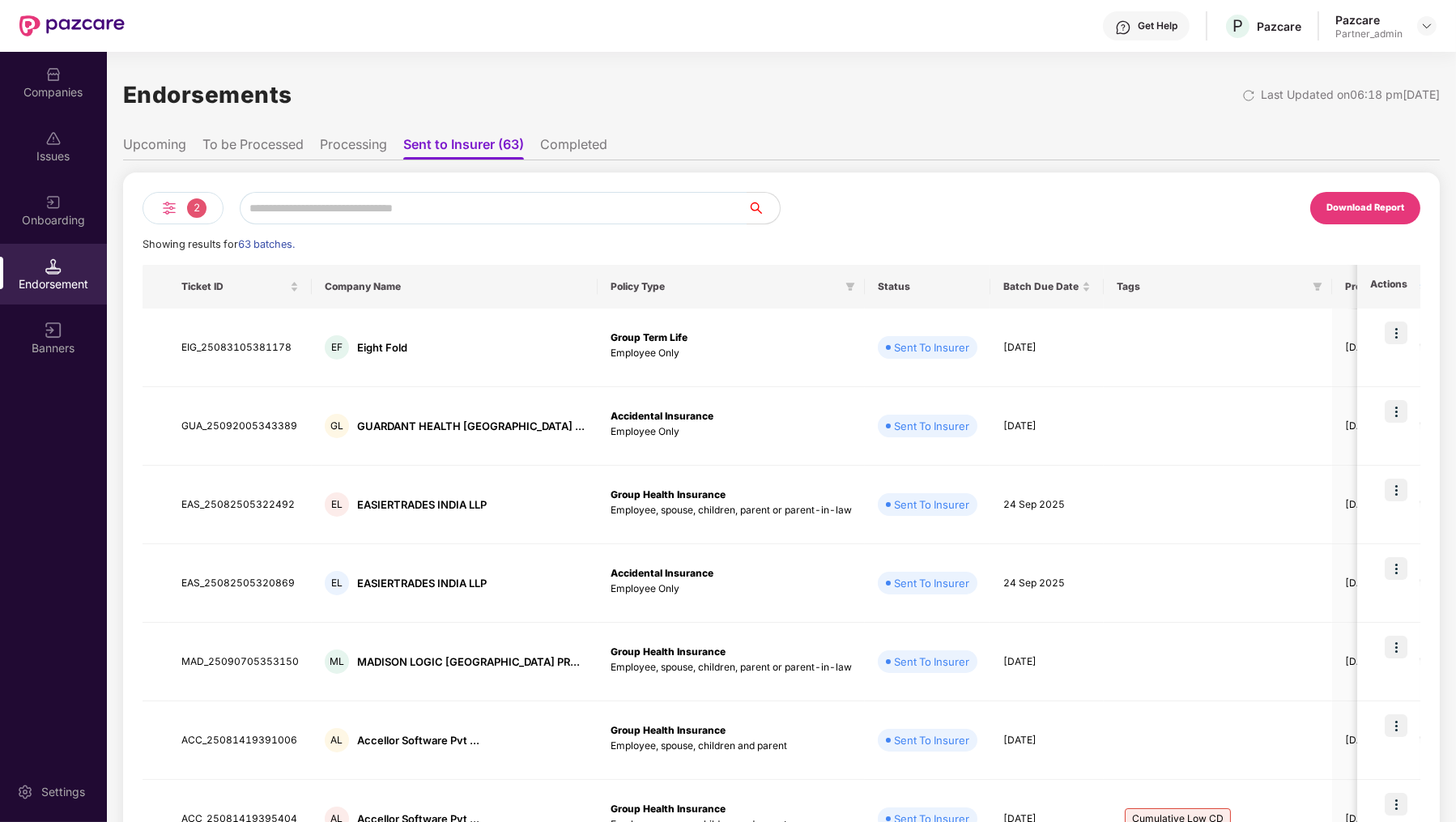
click at [593, 148] on li "Completed" at bounding box center [573, 148] width 67 height 23
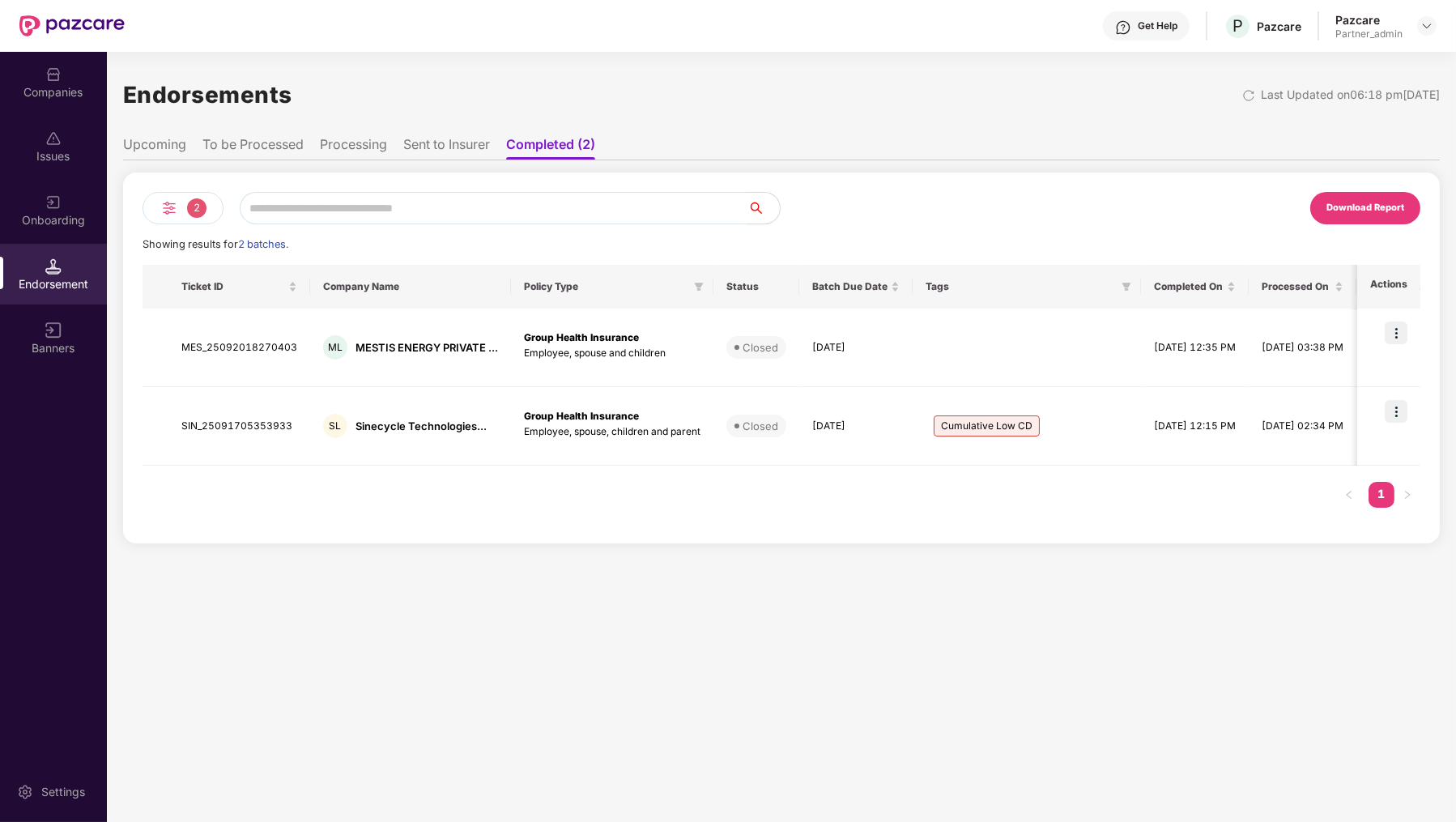
click at [463, 140] on li "Sent to Insurer" at bounding box center [446, 148] width 86 height 23
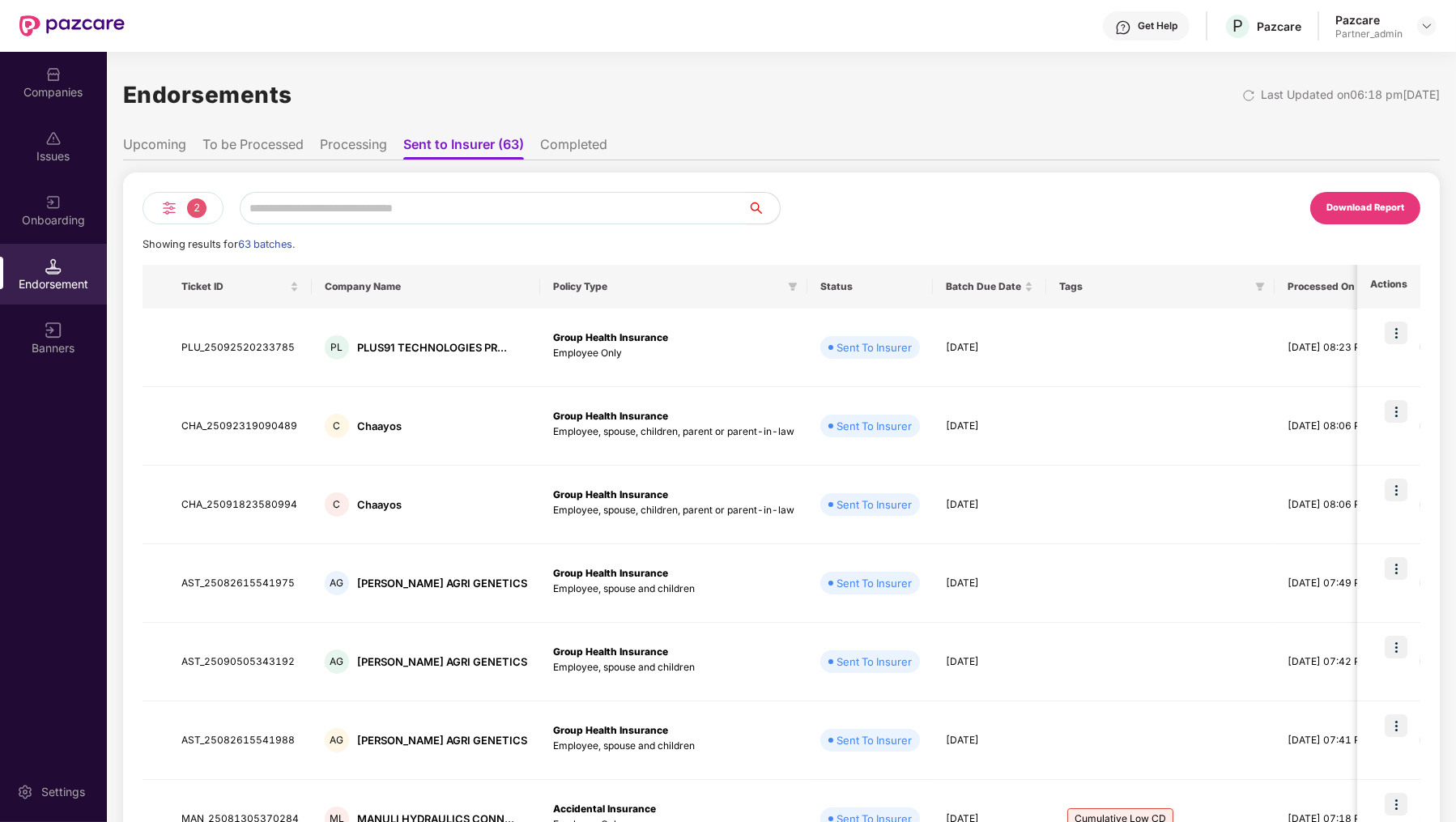
click at [168, 207] on img at bounding box center [169, 208] width 19 height 19
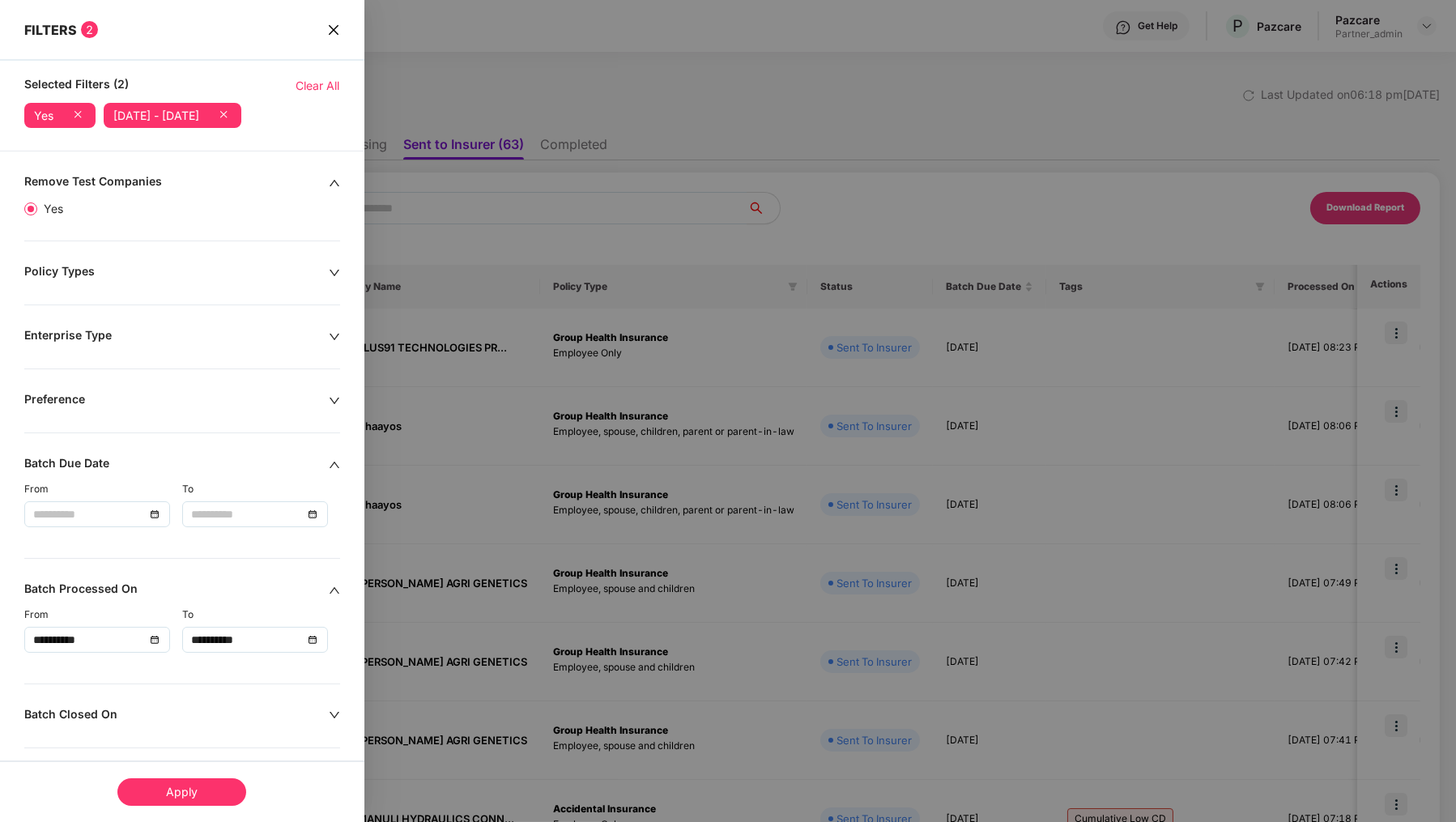
click at [232, 112] on icon at bounding box center [223, 113] width 16 height 16
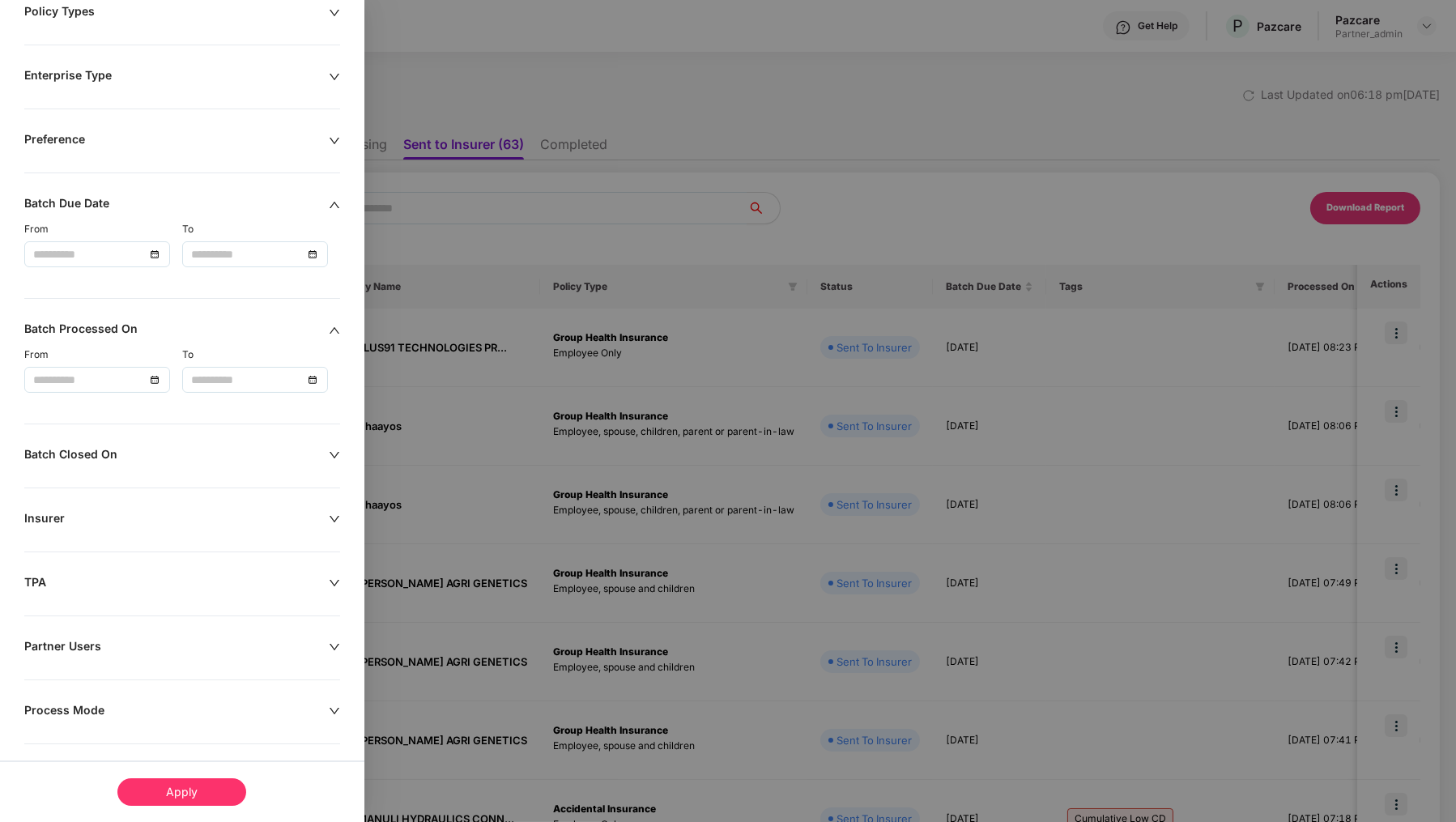
scroll to position [328, 0]
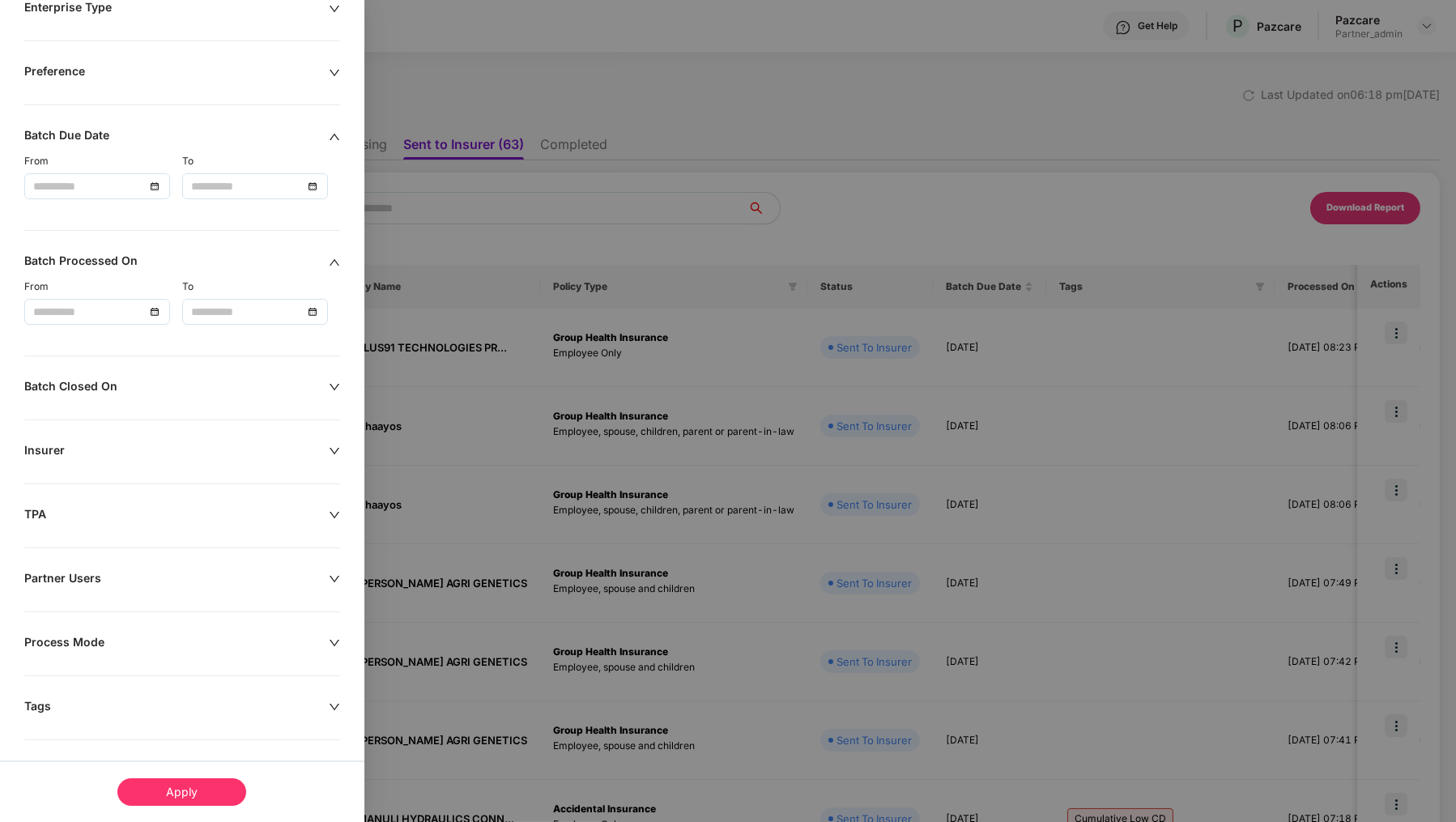
click at [181, 379] on div "Batch Closed On" at bounding box center [176, 387] width 304 height 18
click at [111, 435] on input at bounding box center [89, 437] width 111 height 18
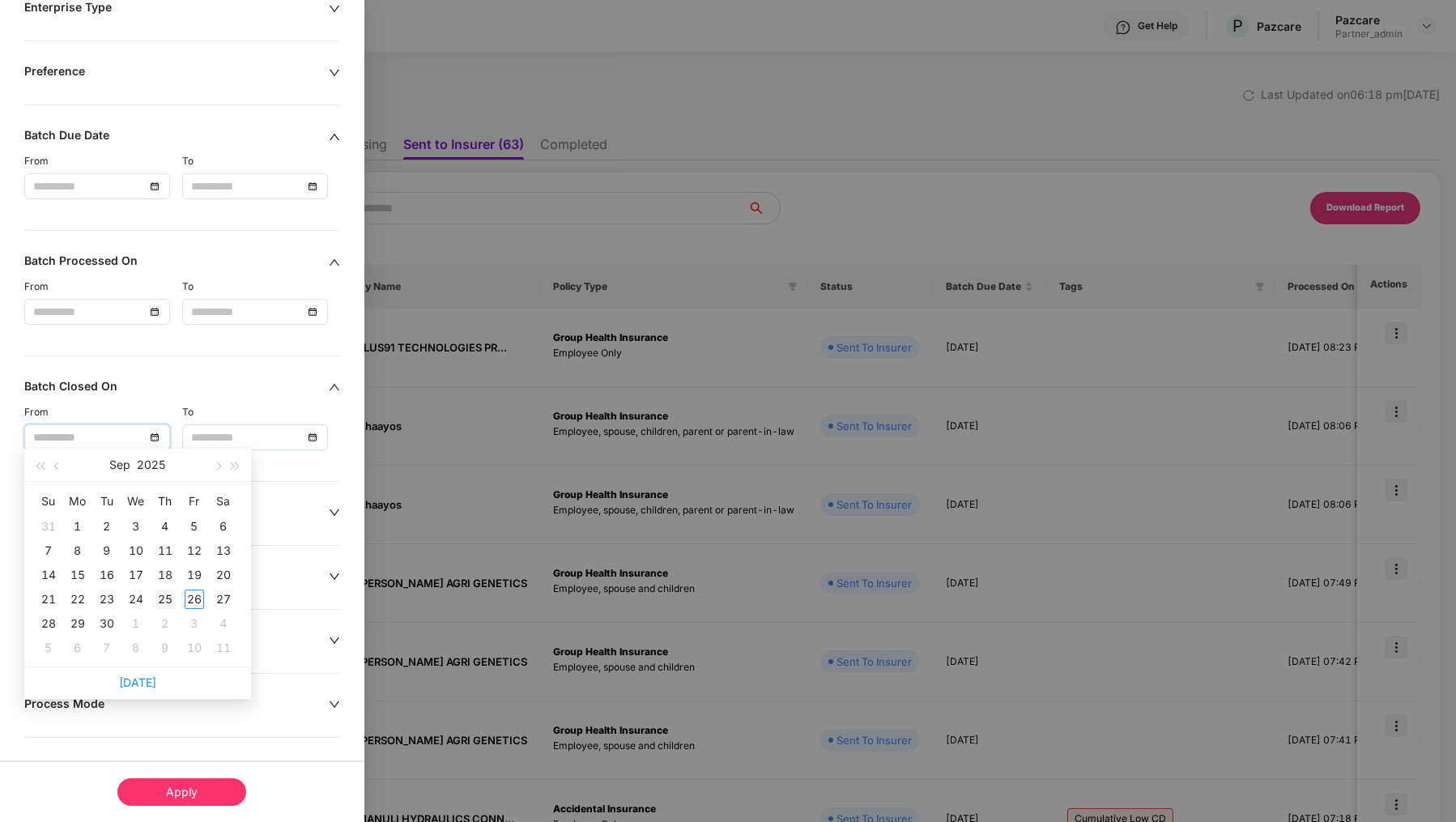
type input "**********"
click at [166, 595] on div "25" at bounding box center [165, 598] width 19 height 19
type input "**********"
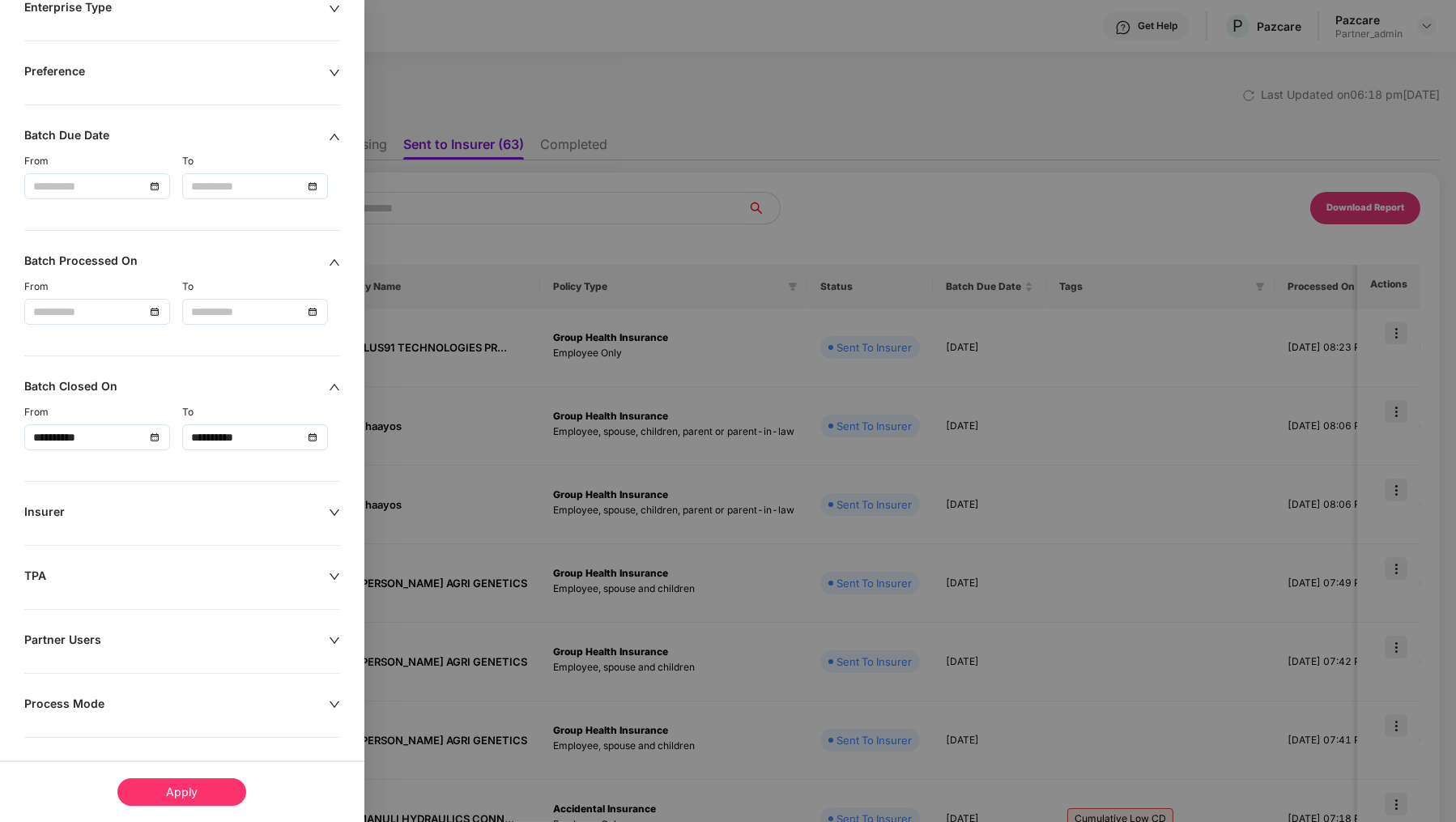
click at [194, 798] on div "Apply" at bounding box center [182, 792] width 129 height 28
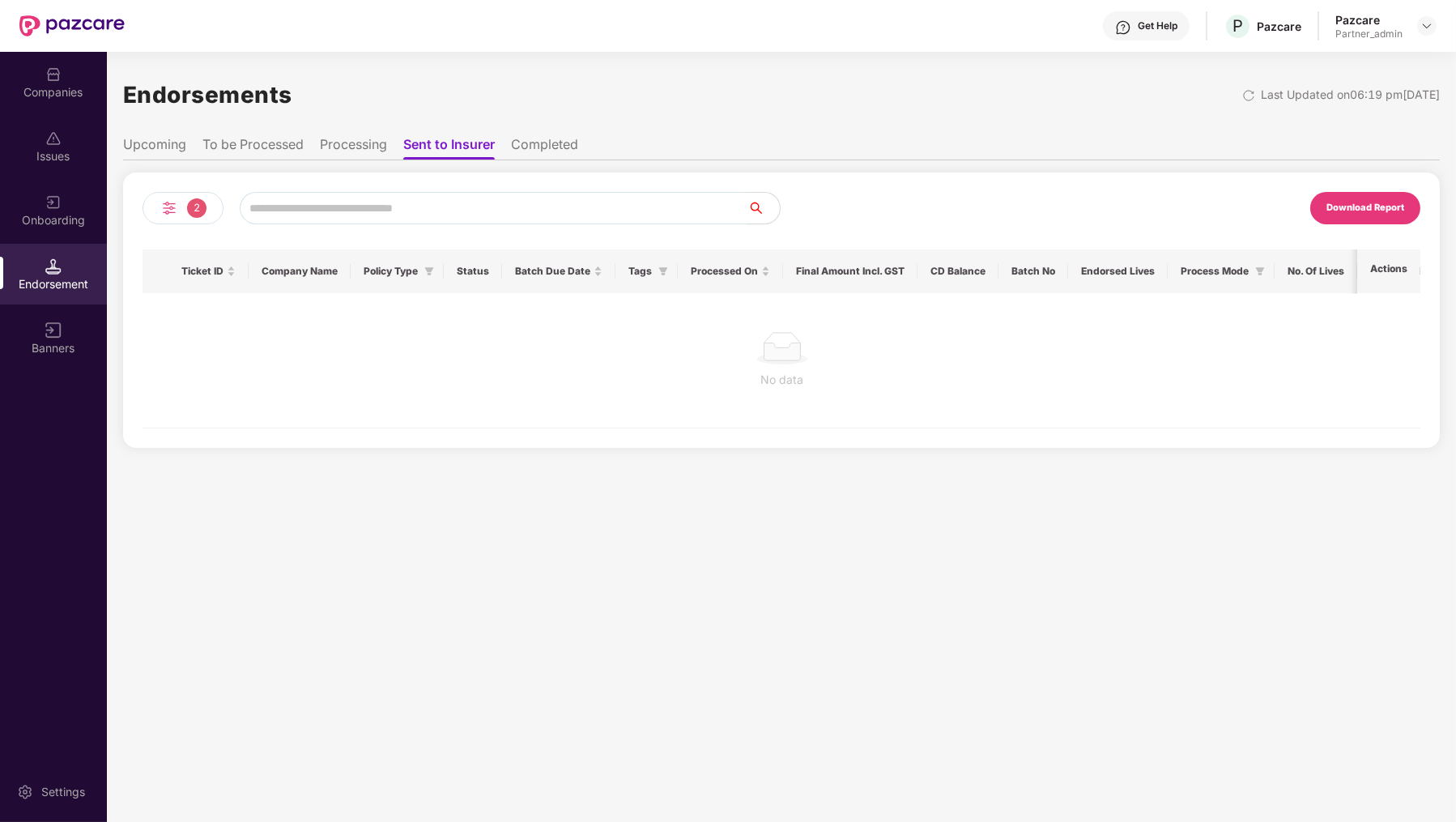
click at [543, 159] on li "Completed" at bounding box center [545, 148] width 67 height 23
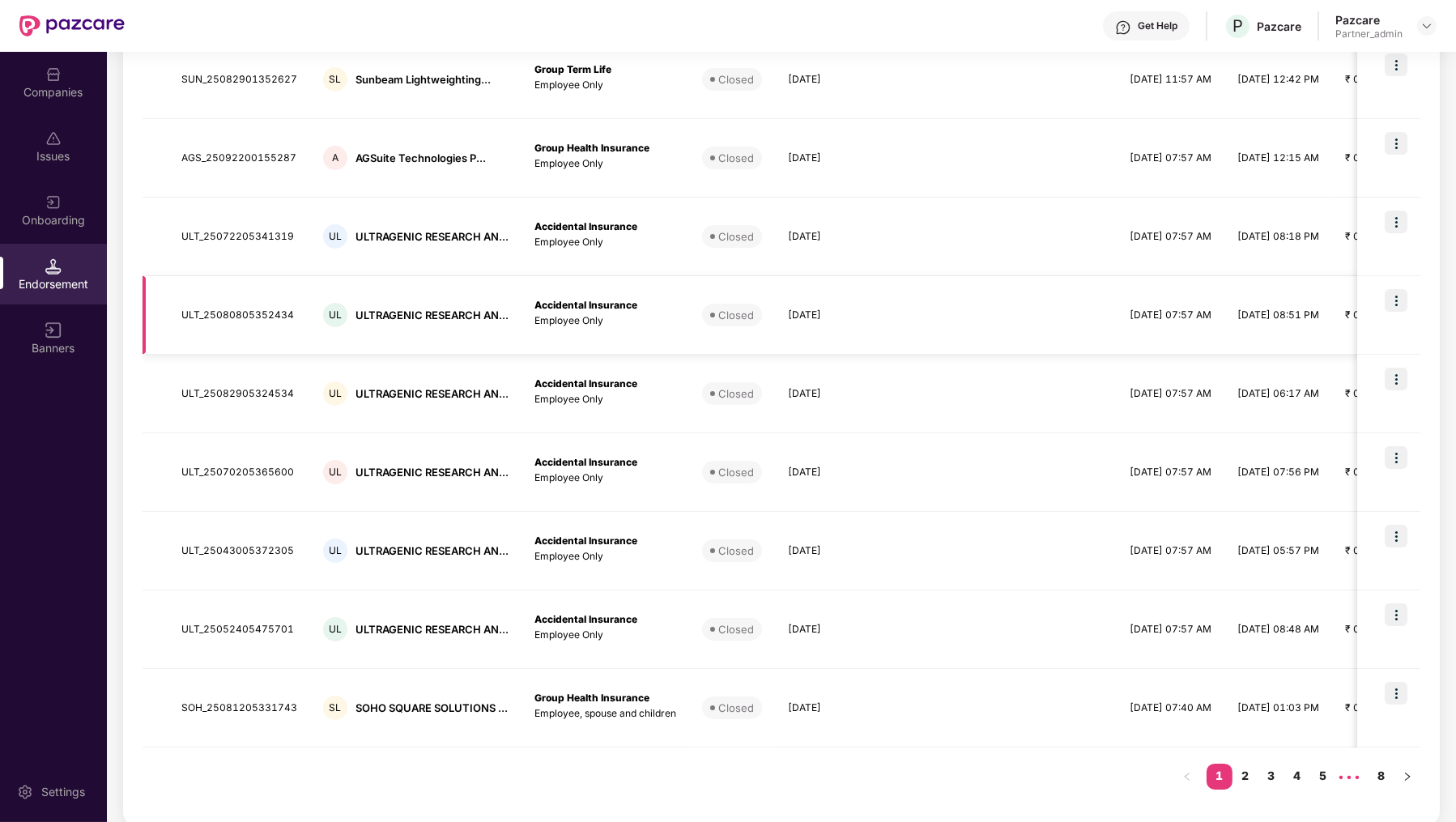
scroll to position [0, 0]
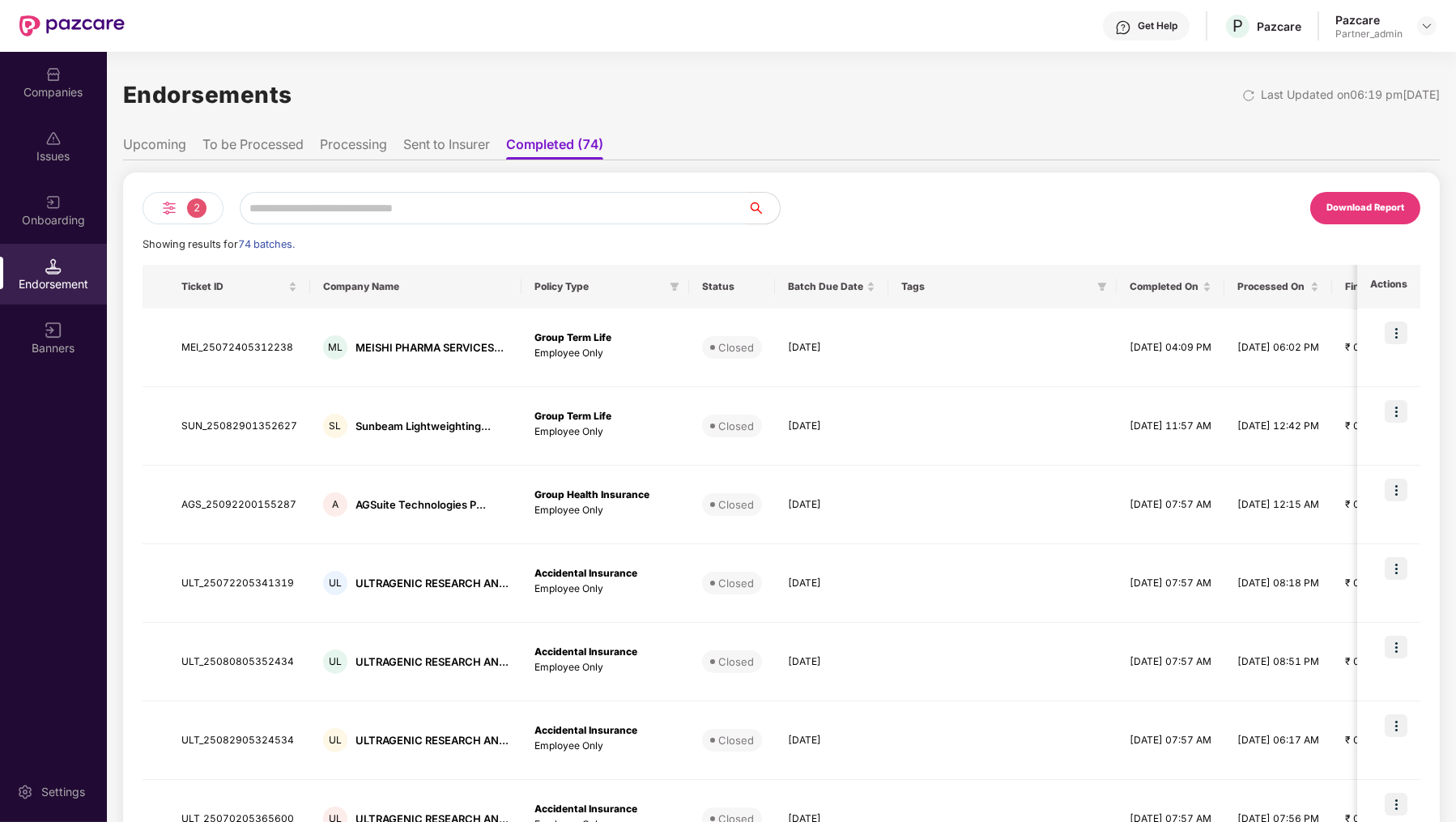
click at [179, 206] on div "2" at bounding box center [183, 208] width 81 height 32
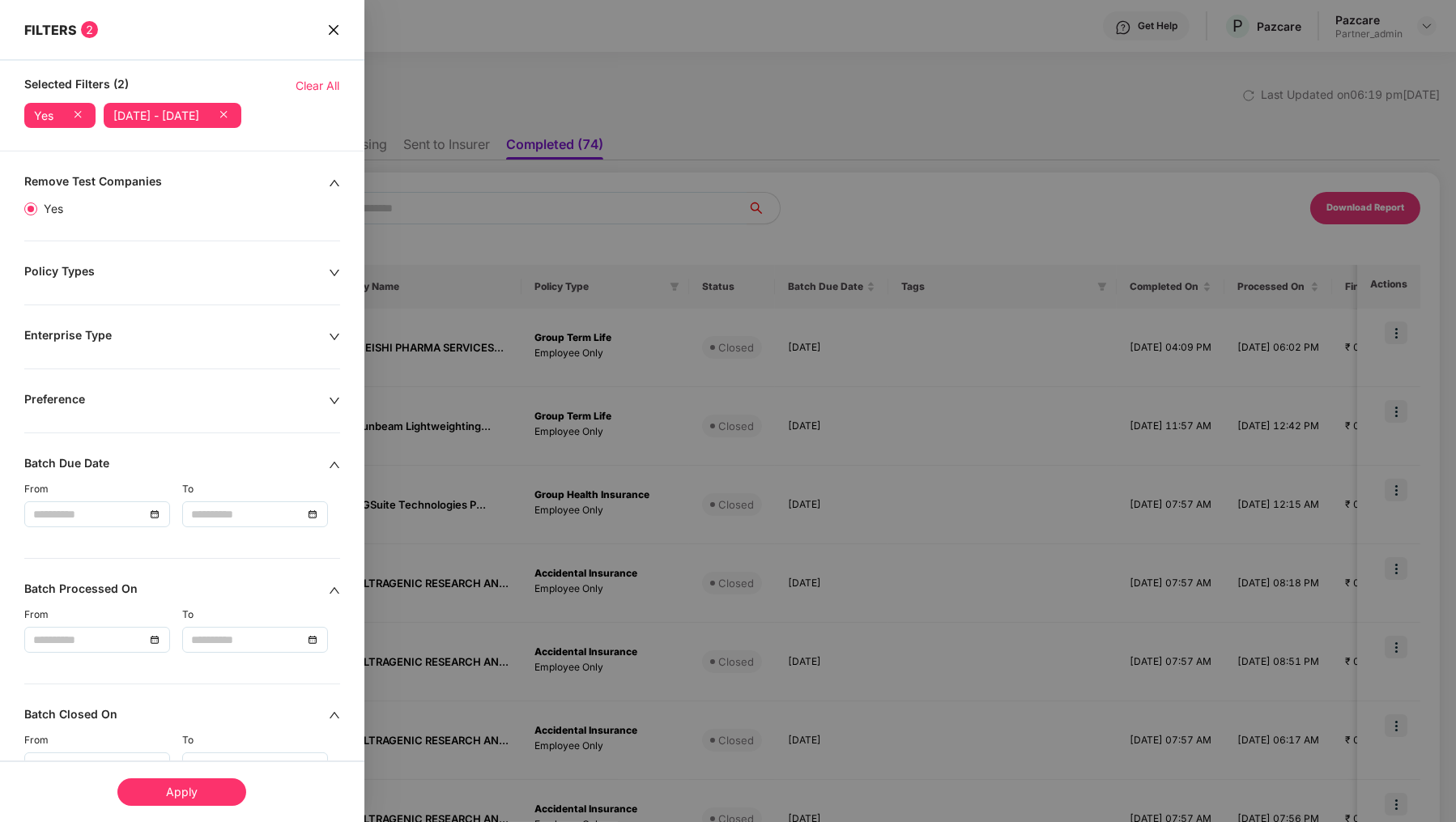
click at [232, 111] on icon at bounding box center [223, 113] width 16 height 16
click at [332, 32] on icon "close" at bounding box center [334, 30] width 13 height 13
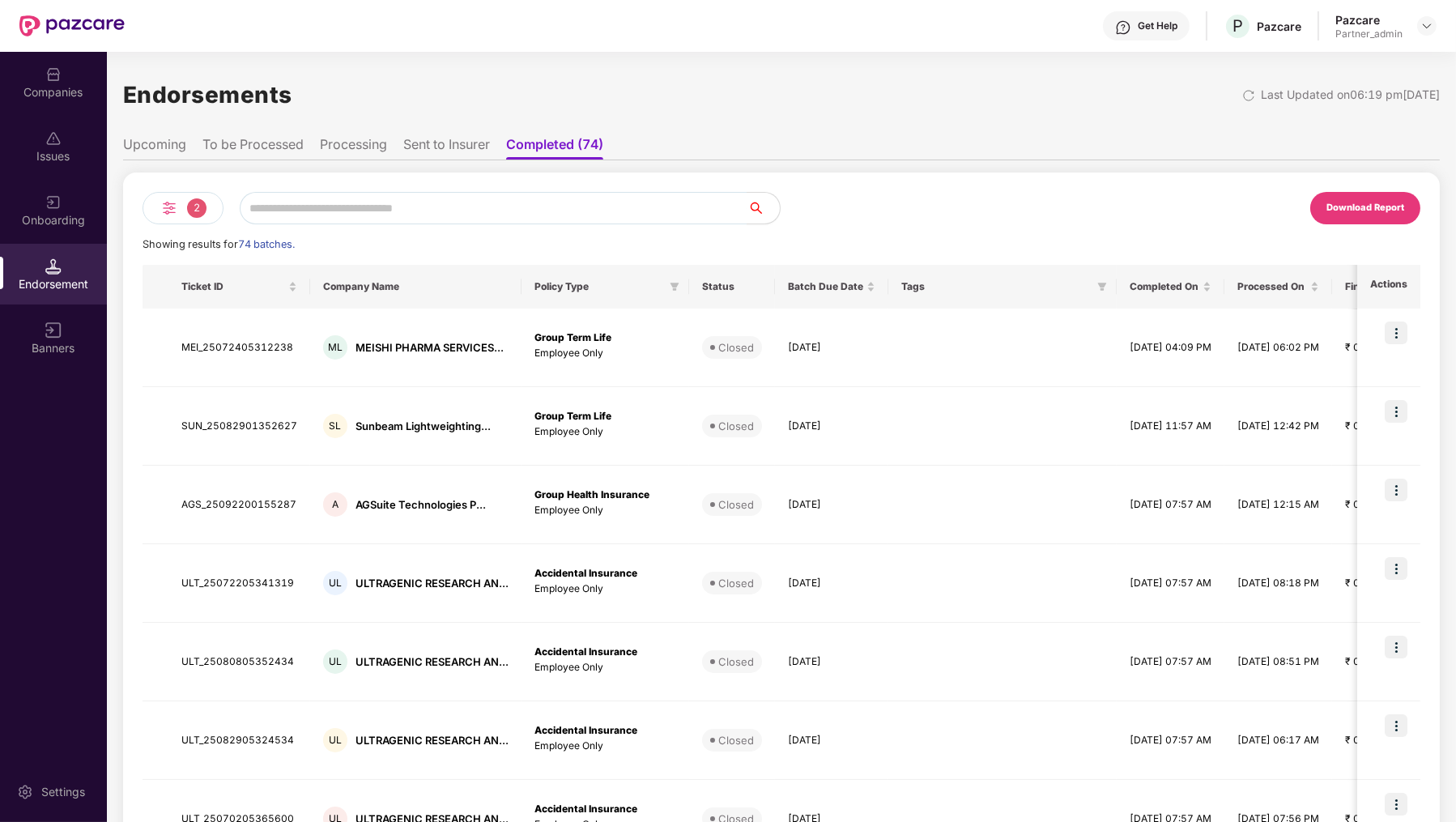
click at [170, 211] on img at bounding box center [169, 208] width 19 height 19
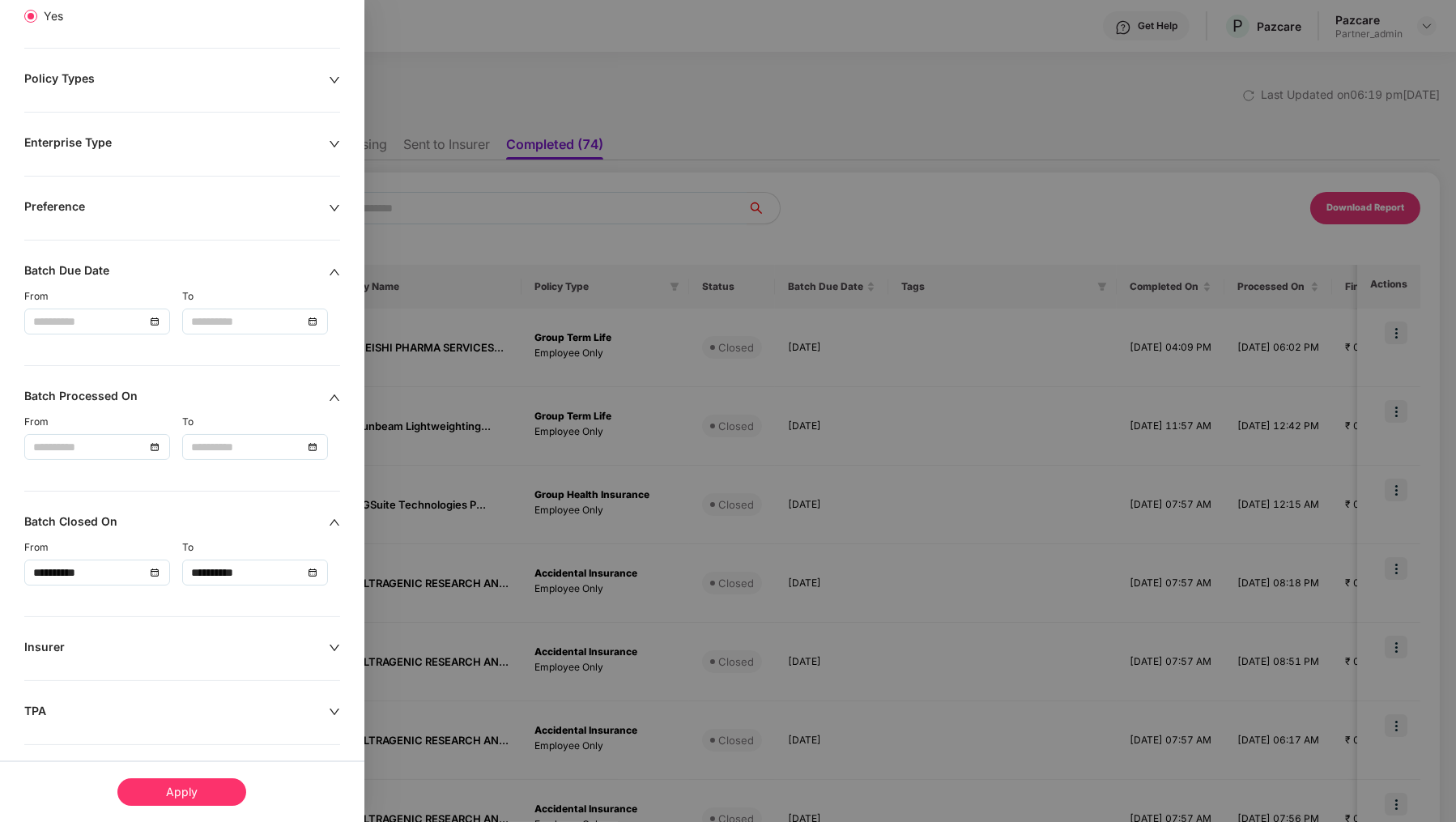
scroll to position [200, 0]
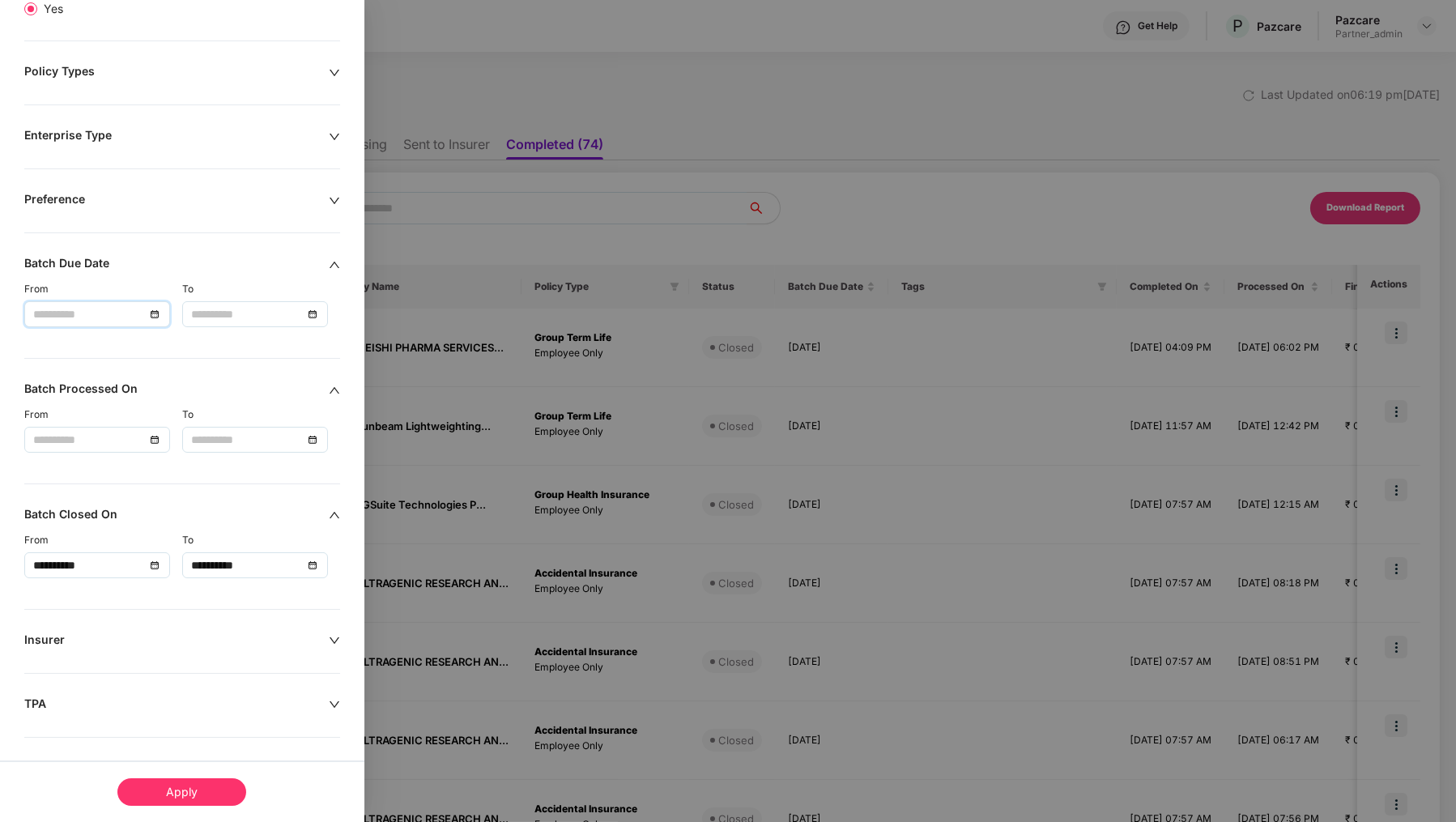
click at [81, 310] on input at bounding box center [89, 314] width 111 height 18
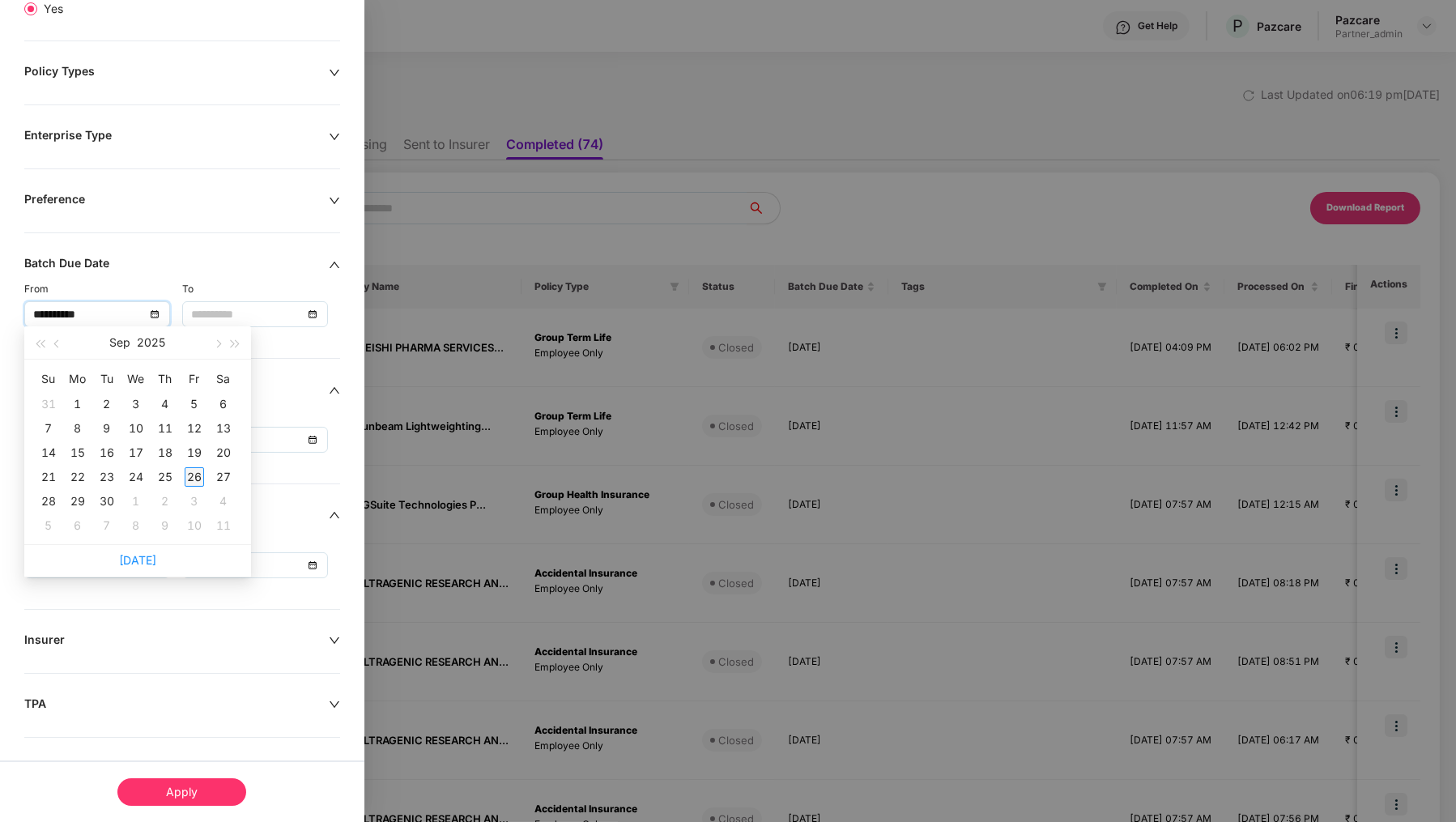
type input "**********"
click at [199, 474] on div "26" at bounding box center [194, 477] width 19 height 19
type input "**********"
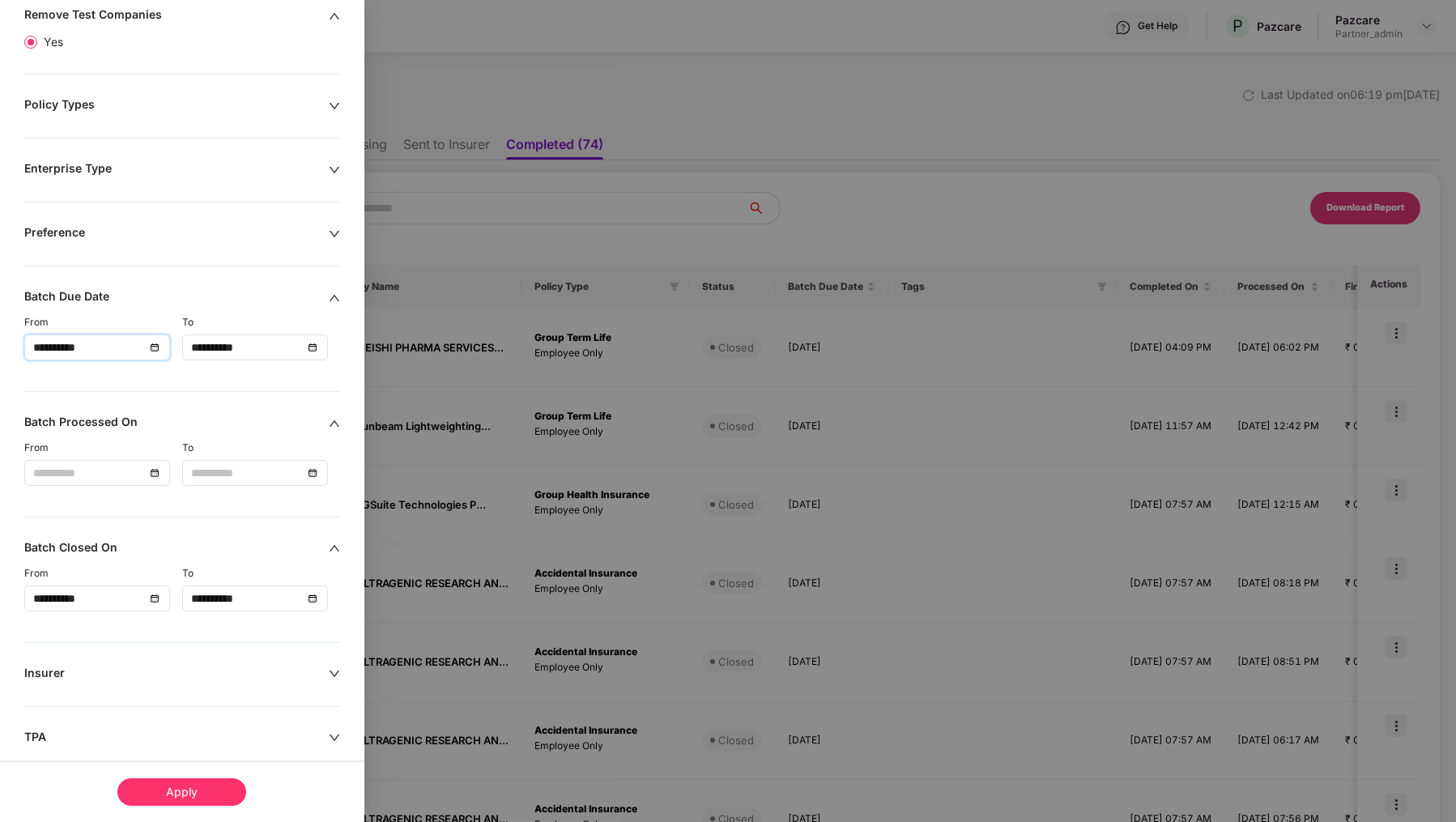
scroll to position [233, 0]
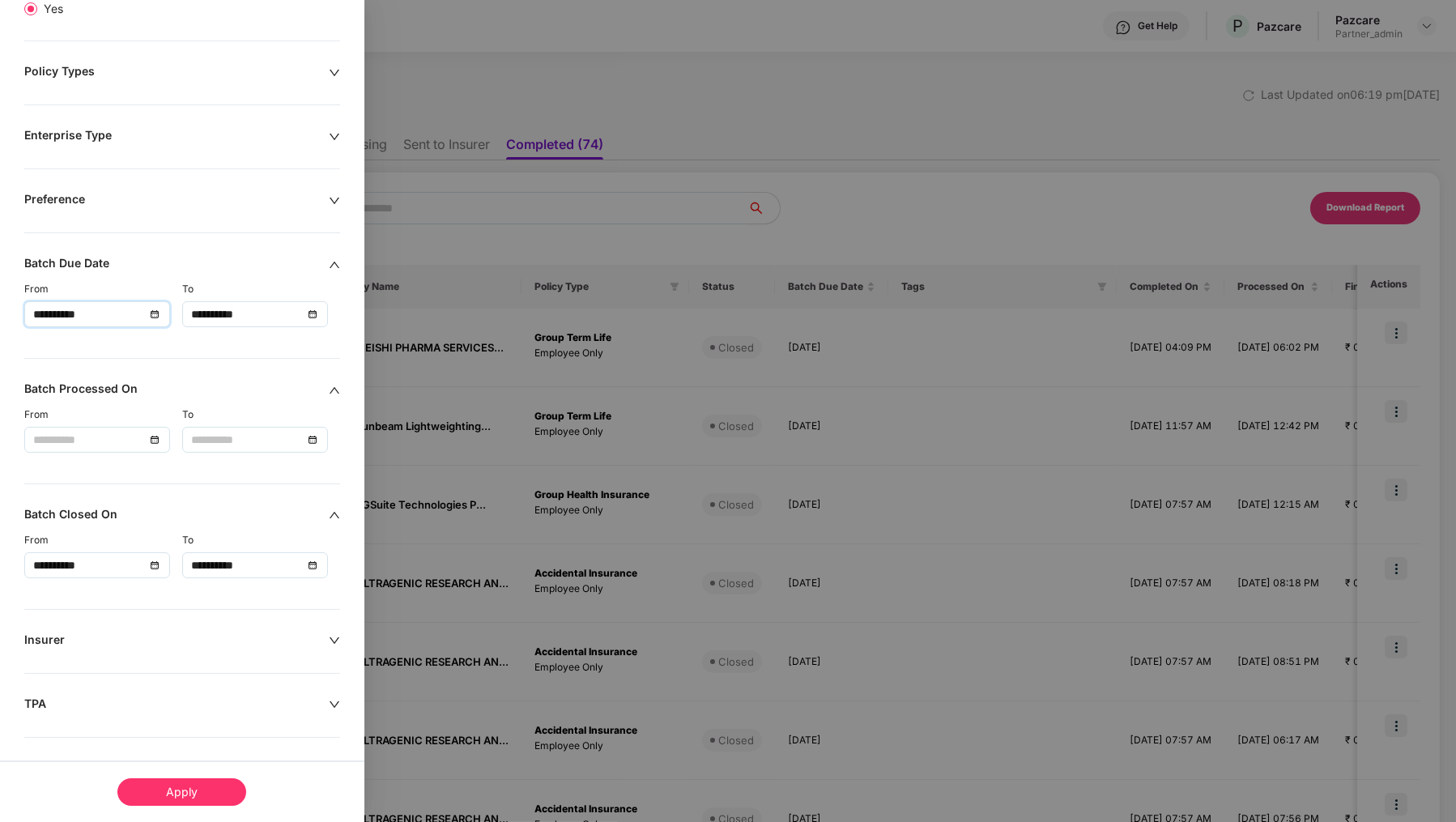
click at [192, 804] on div "Apply" at bounding box center [182, 792] width 129 height 28
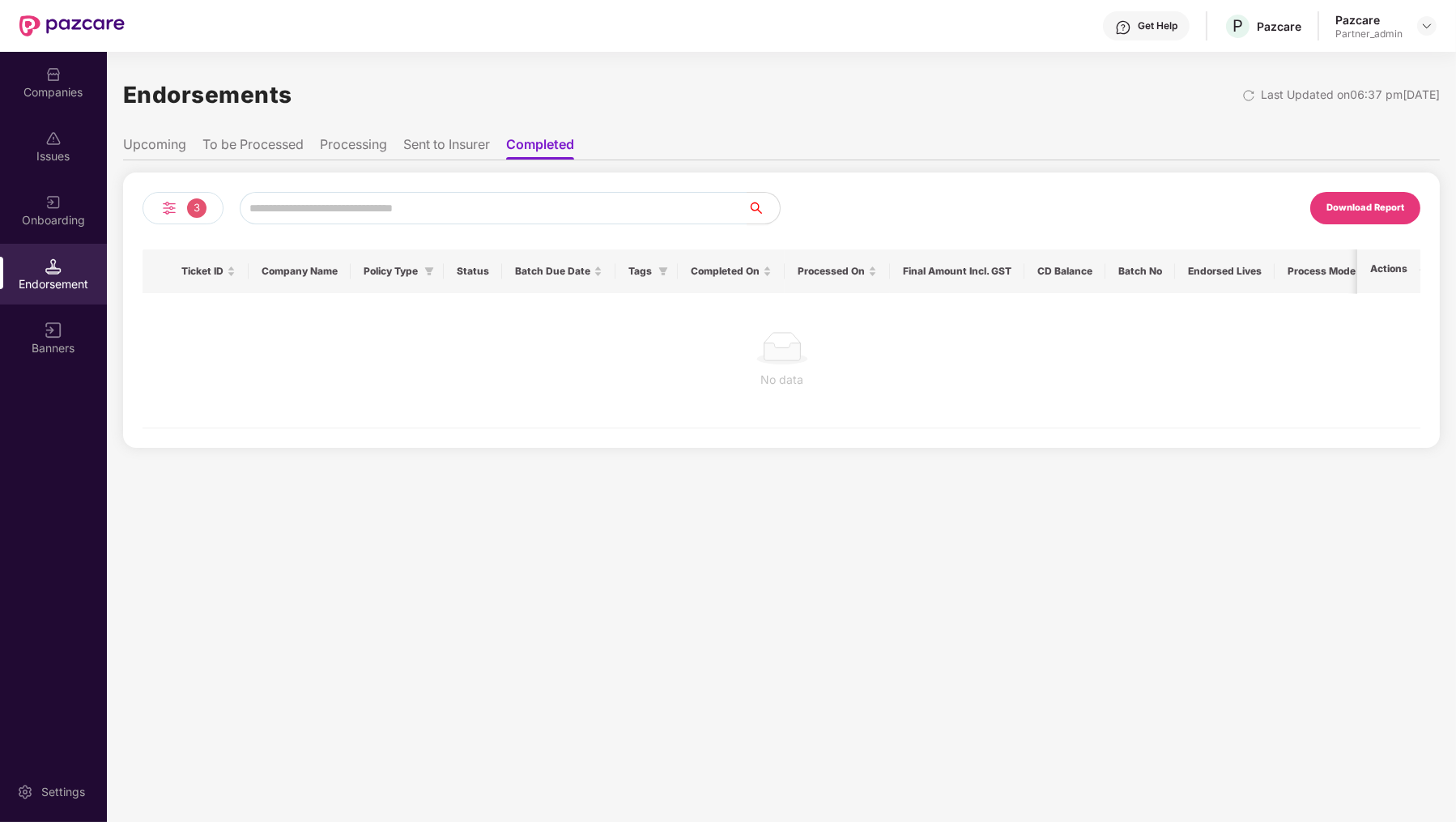
click at [260, 149] on li "To be Processed" at bounding box center [252, 148] width 101 height 23
click at [372, 146] on li "Processing" at bounding box center [355, 148] width 67 height 23
click at [433, 143] on li "Sent to Insurer" at bounding box center [448, 148] width 86 height 23
click at [354, 146] on li "Processing" at bounding box center [354, 148] width 67 height 23
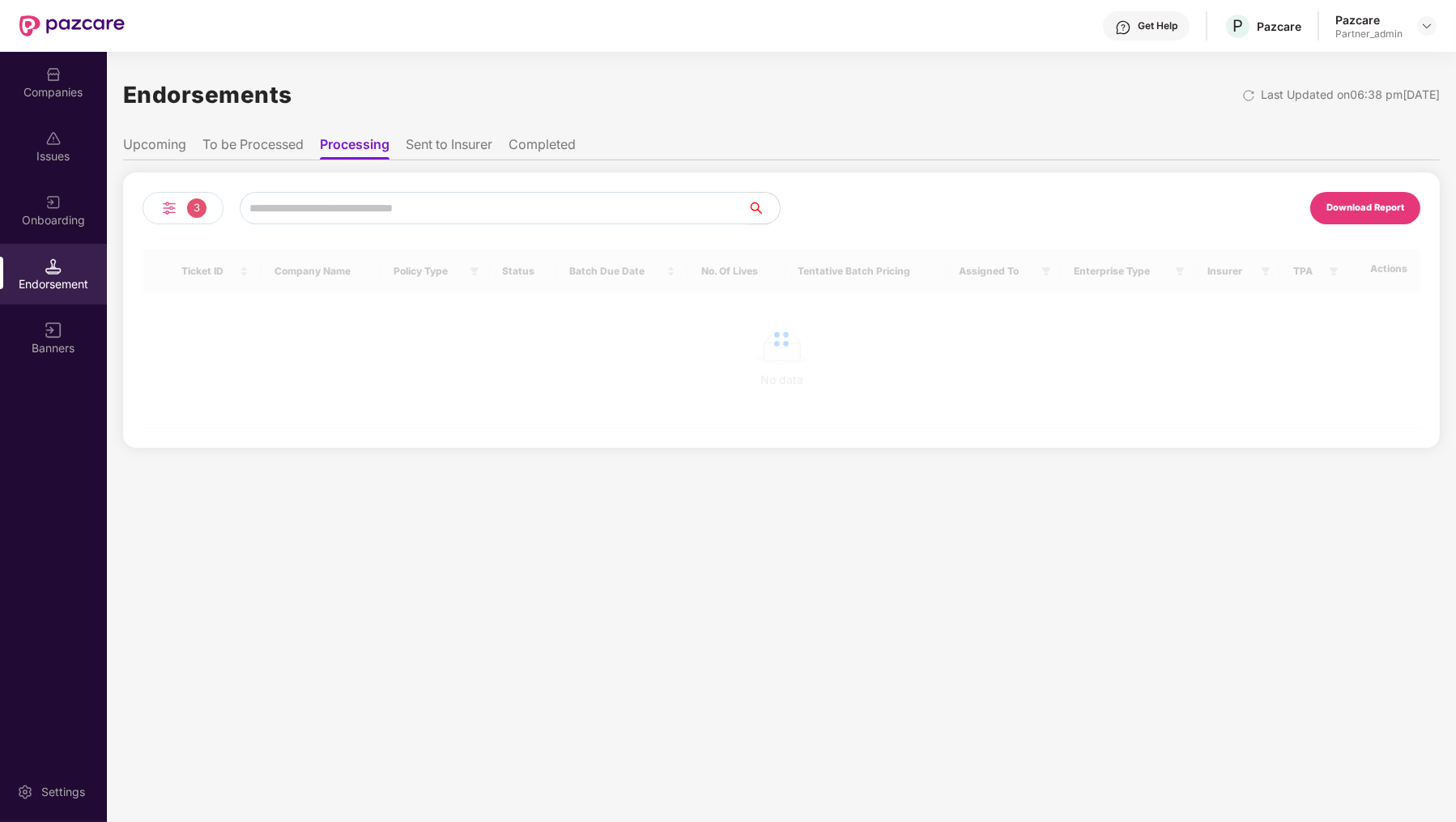
click at [282, 146] on li "To be Processed" at bounding box center [252, 148] width 101 height 23
click at [160, 143] on li "Upcoming" at bounding box center [155, 148] width 63 height 23
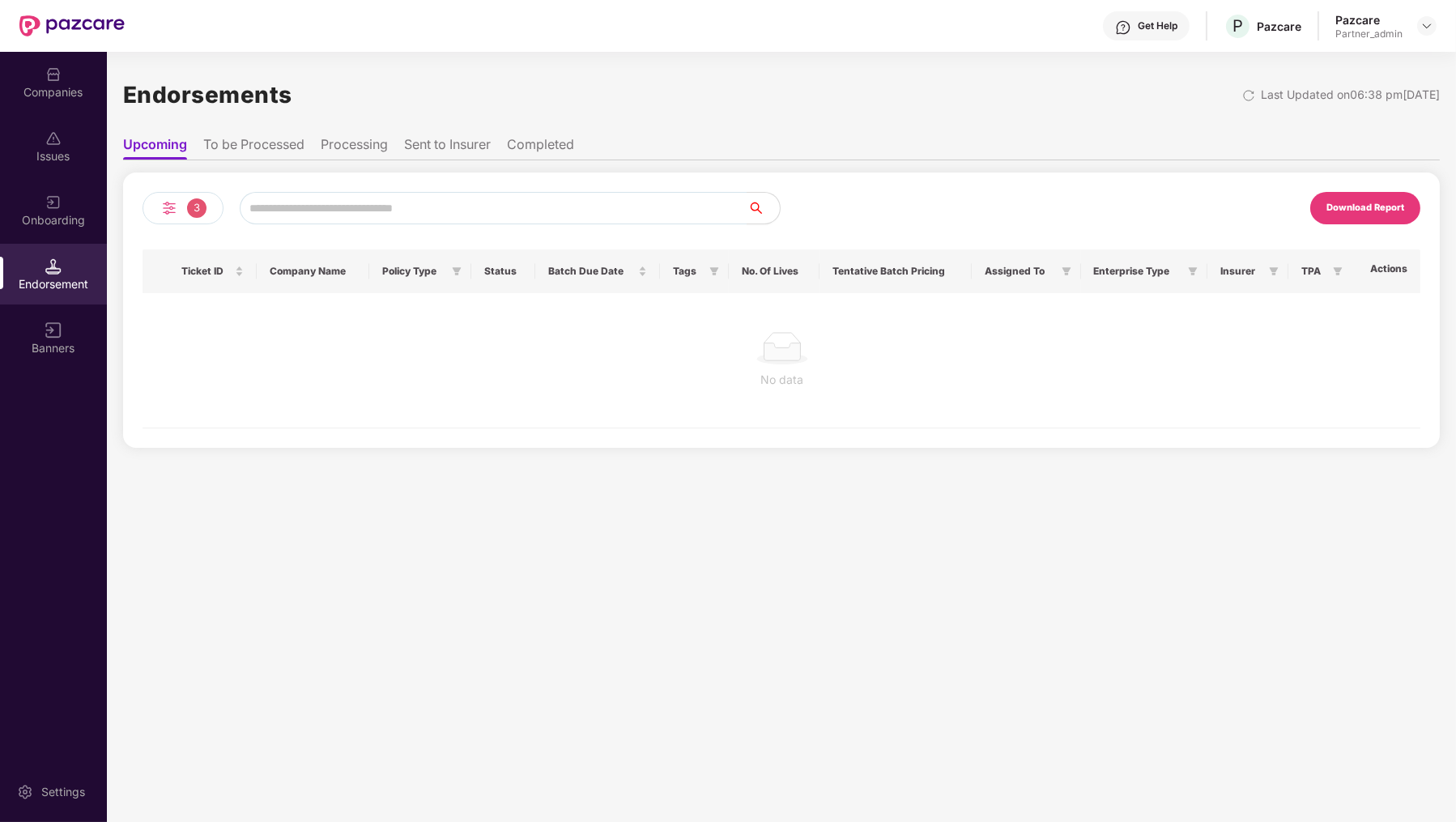
click at [523, 156] on li "Completed" at bounding box center [540, 148] width 67 height 23
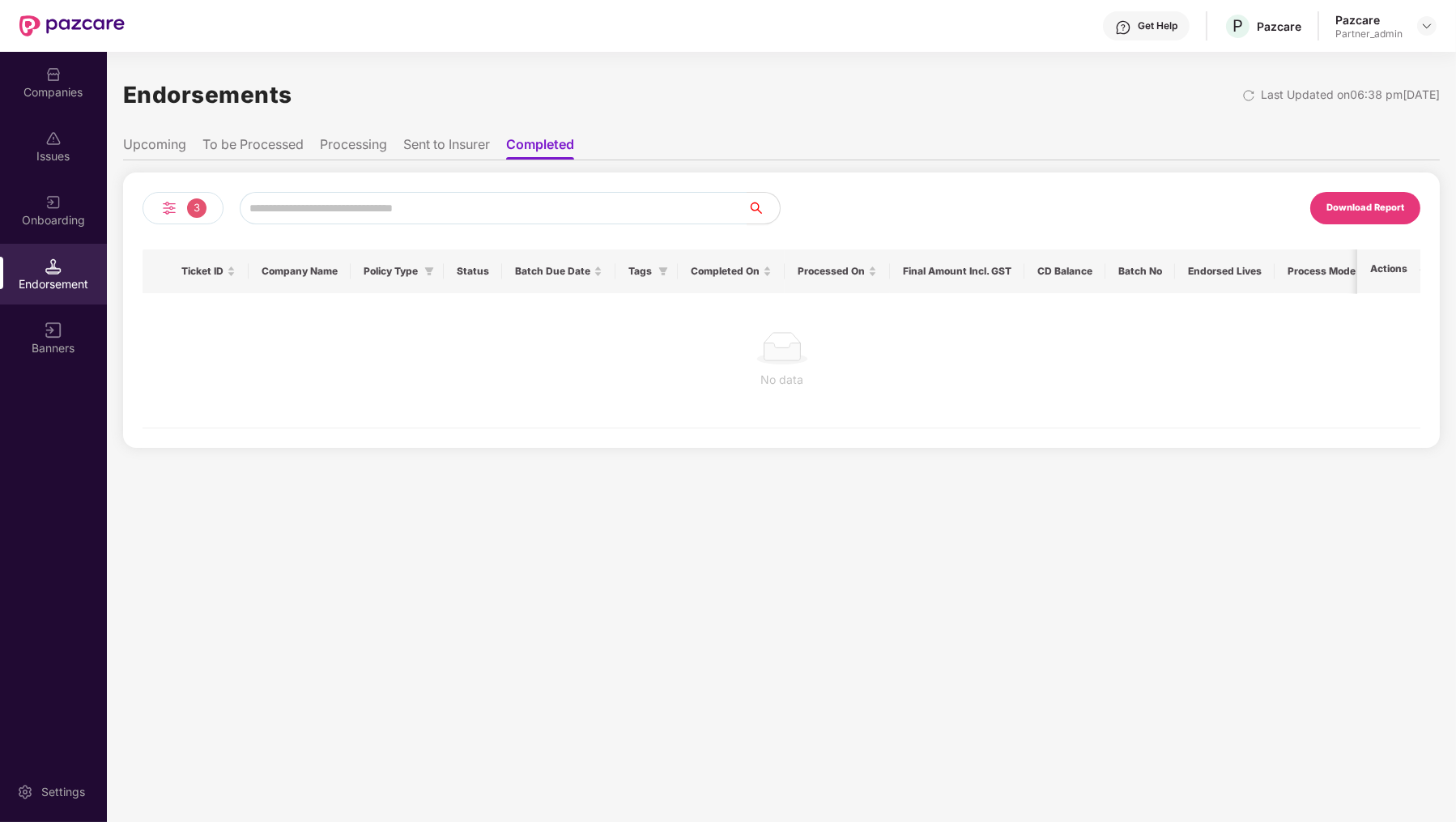
click at [194, 208] on span "3" at bounding box center [197, 208] width 19 height 19
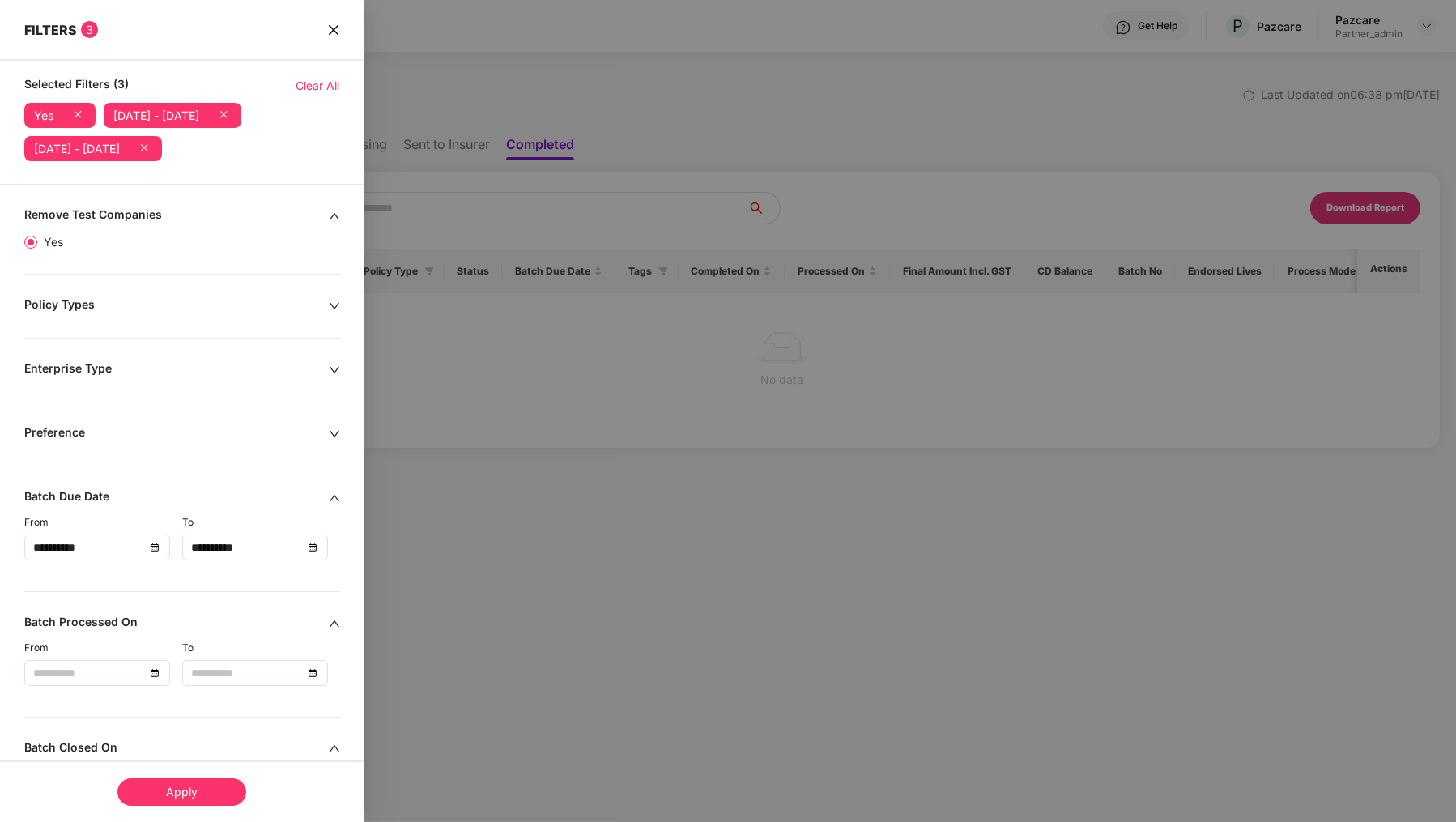
click at [148, 148] on icon at bounding box center [144, 147] width 6 height 6
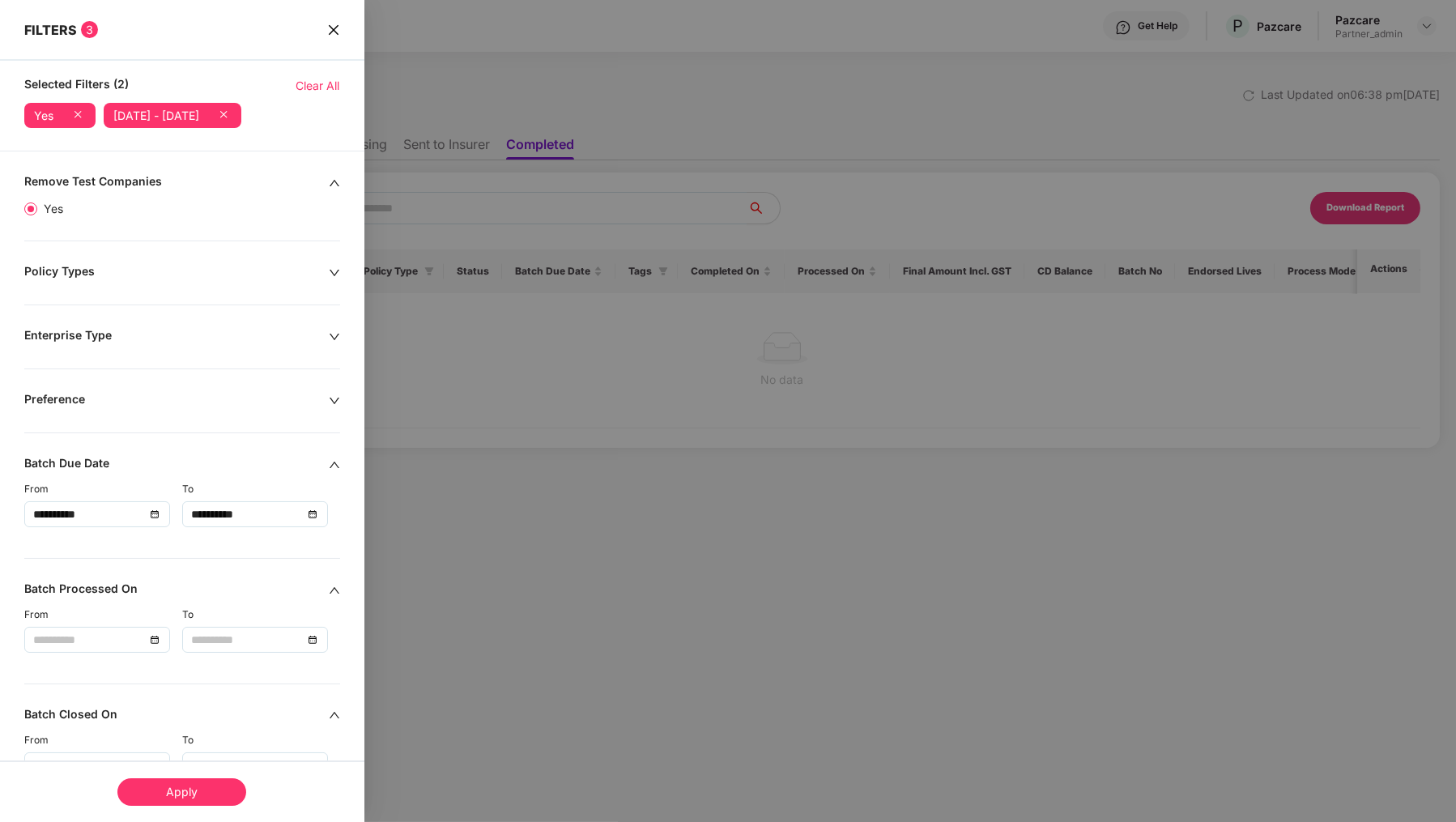
click at [210, 797] on div "Apply" at bounding box center [182, 792] width 129 height 28
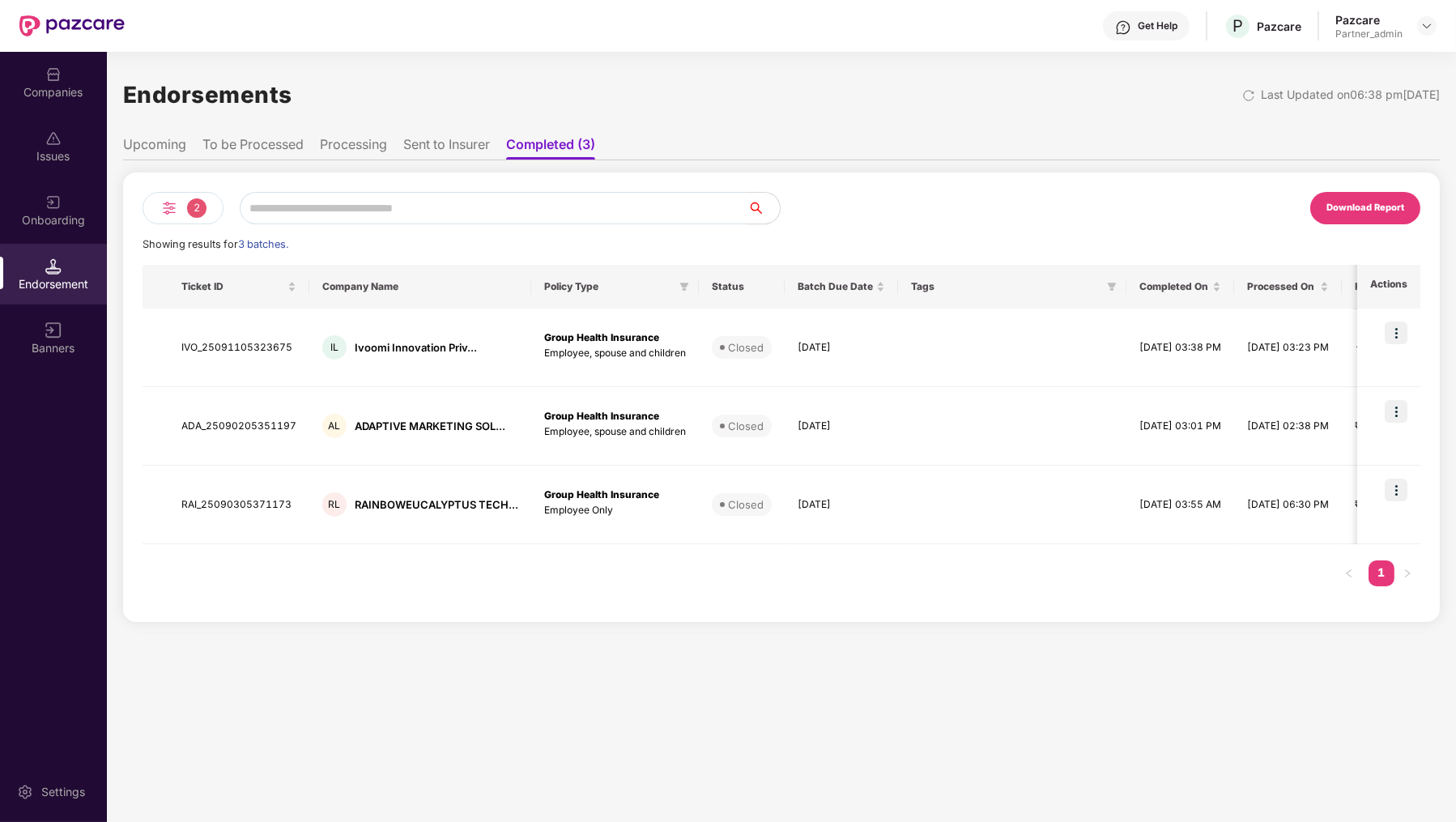
click at [290, 138] on li "To be Processed" at bounding box center [252, 148] width 101 height 23
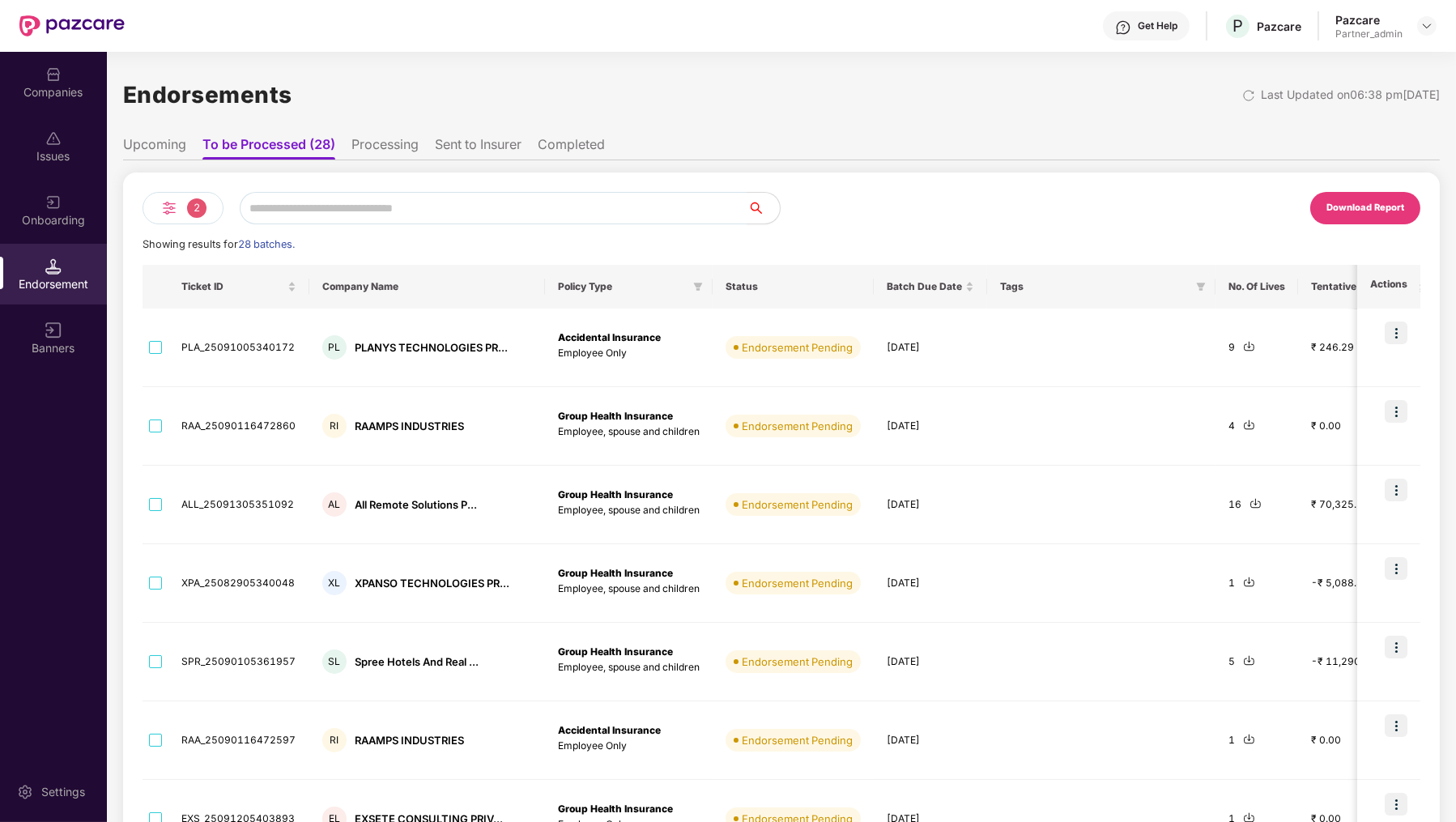
click at [35, 270] on div "Endorsement" at bounding box center [53, 274] width 107 height 60
